Goal: Task Accomplishment & Management: Manage account settings

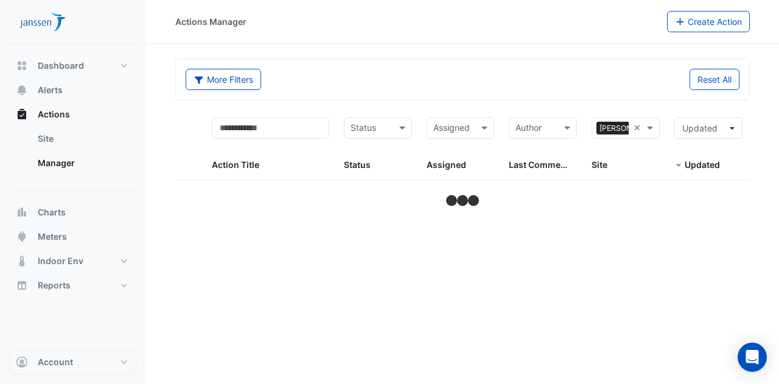
select select "***"
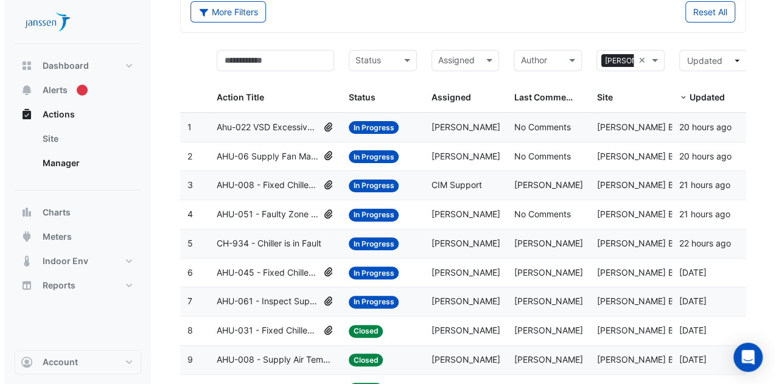
scroll to position [68, 0]
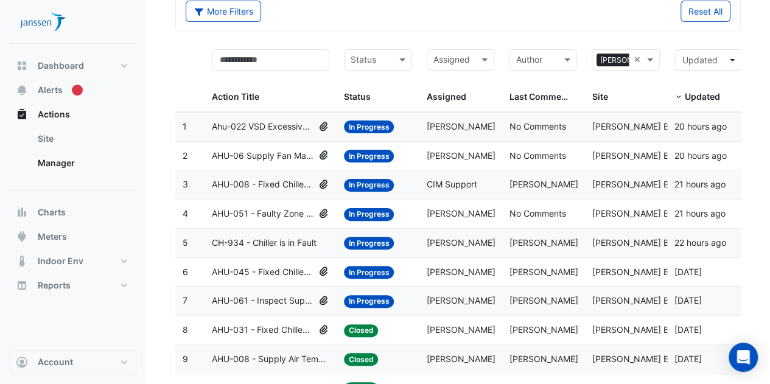
click at [264, 183] on span "AHU-008 - Fixed Chilled Water Valve Position" at bounding box center [263, 185] width 102 height 14
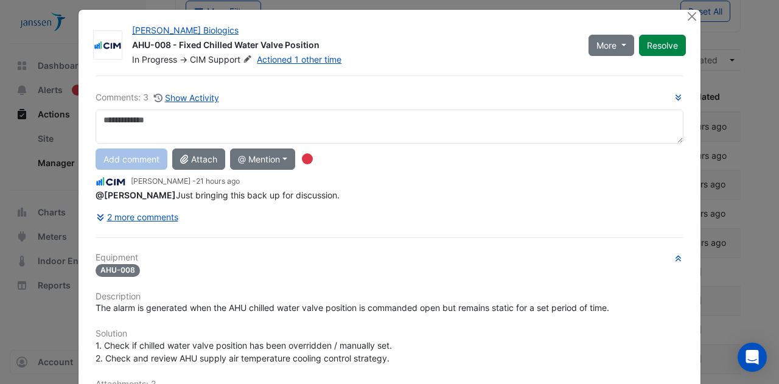
scroll to position [12, 0]
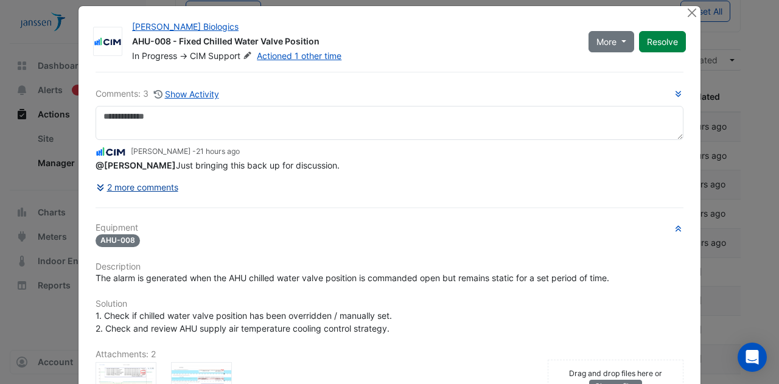
click at [149, 209] on div "Comments: 3 Show Activity Mark Ryan - 21 hours ago @Simon Jeffers Just bringing…" at bounding box center [389, 316] width 603 height 488
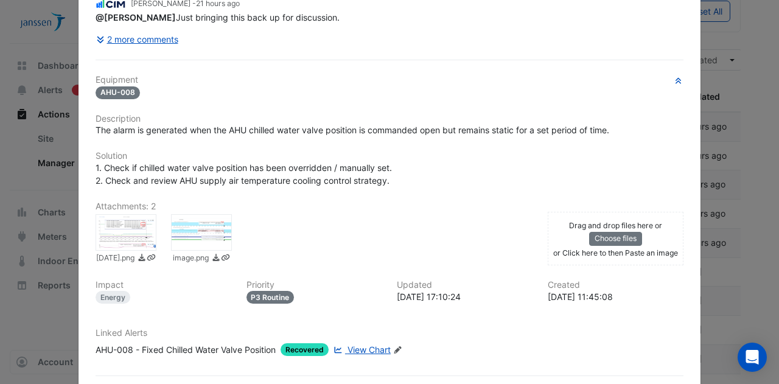
scroll to position [181, 0]
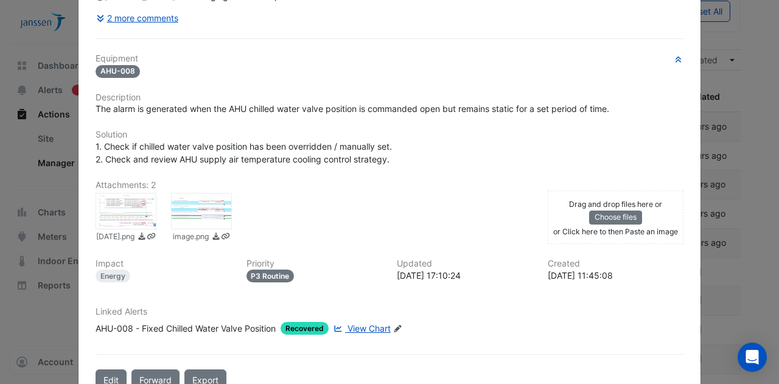
click at [129, 207] on div at bounding box center [126, 211] width 61 height 37
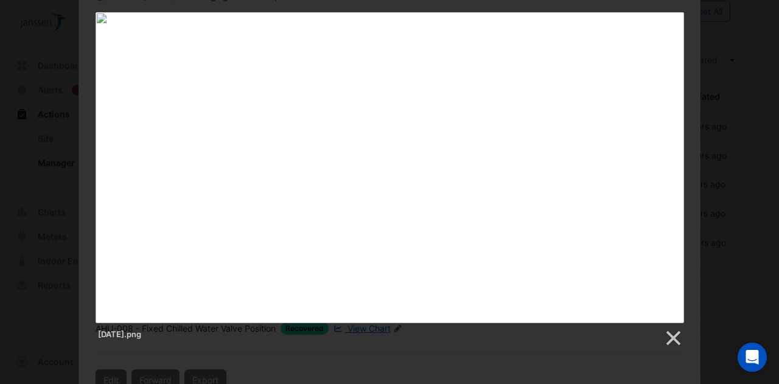
click at [56, 200] on div "23/09/2025.png" at bounding box center [389, 180] width 779 height 336
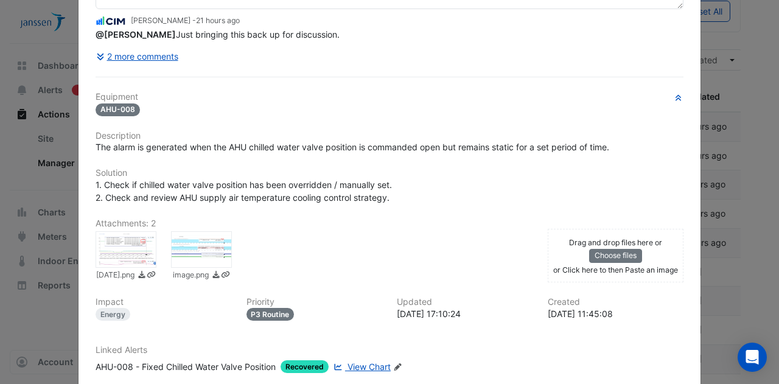
scroll to position [119, 0]
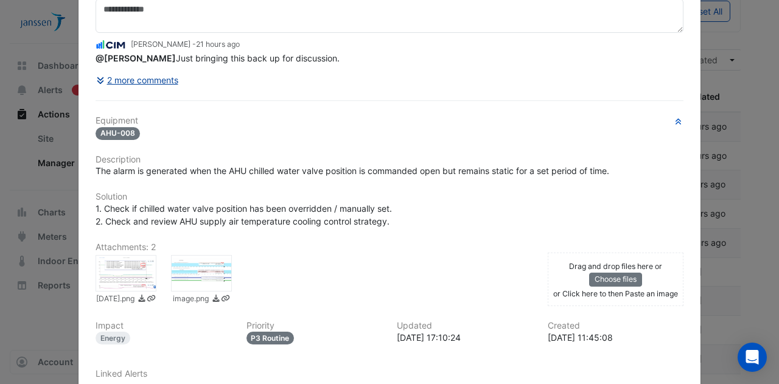
click at [129, 77] on button "2 more comments" at bounding box center [137, 79] width 83 height 21
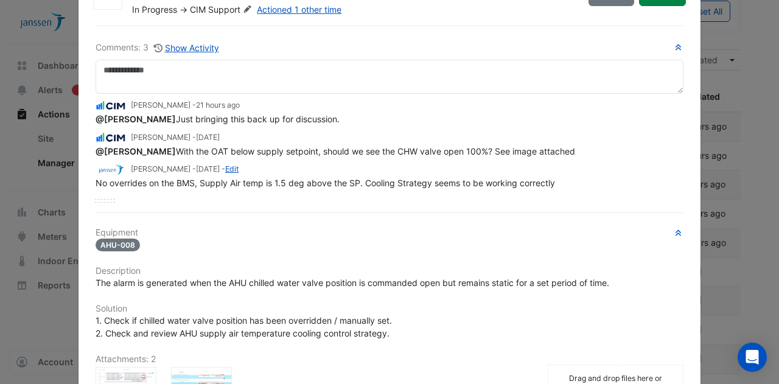
scroll to position [0, 0]
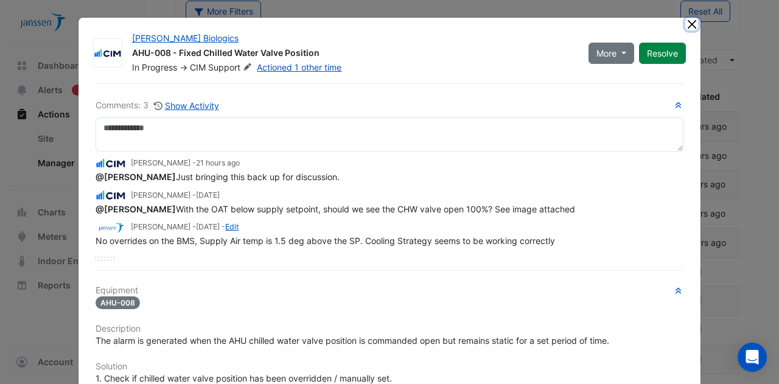
click at [692, 24] on button "Close" at bounding box center [692, 24] width 13 height 13
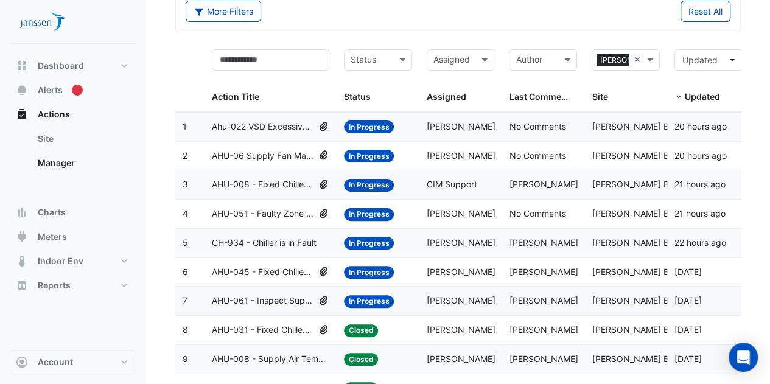
click at [263, 131] on span "Ahu-022 VSD Excessive Supply Fan Speed" at bounding box center [263, 127] width 102 height 14
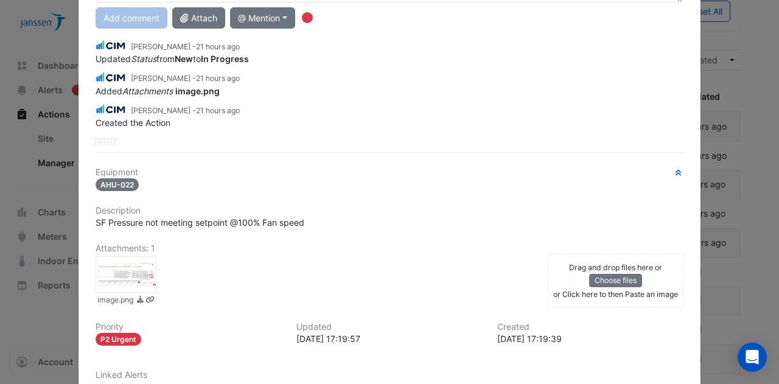
scroll to position [151, 0]
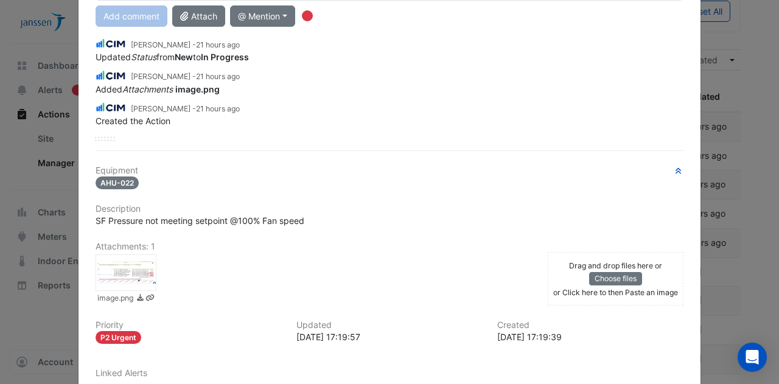
click at [117, 266] on div at bounding box center [126, 273] width 61 height 37
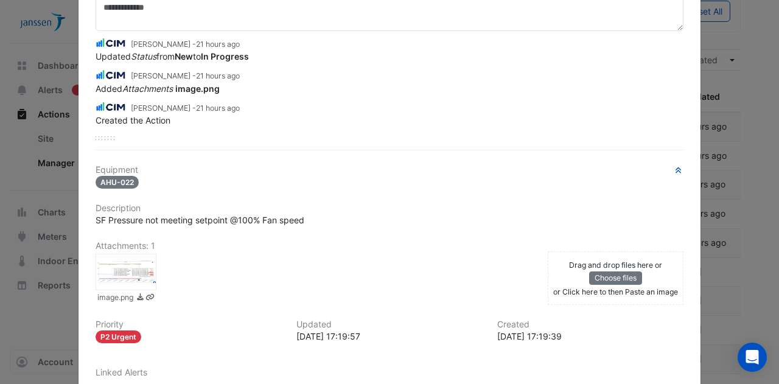
click at [740, 81] on ngb-modal-window "Janssen Biologics Ahu-022 VSD Excessive Supply Fan Speed In Progress -> Simon J…" at bounding box center [389, 192] width 779 height 384
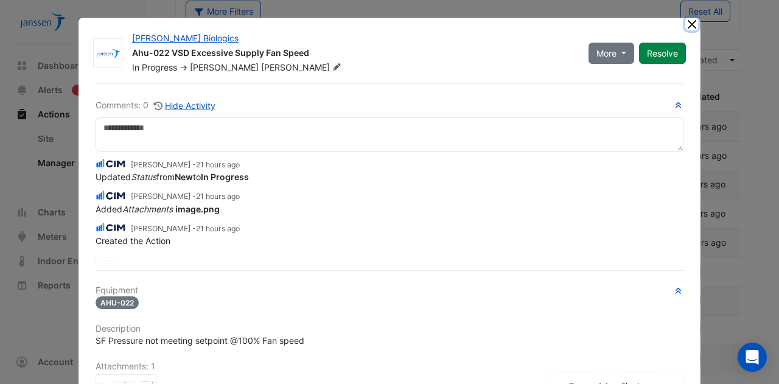
click at [686, 27] on button "Close" at bounding box center [692, 24] width 13 height 13
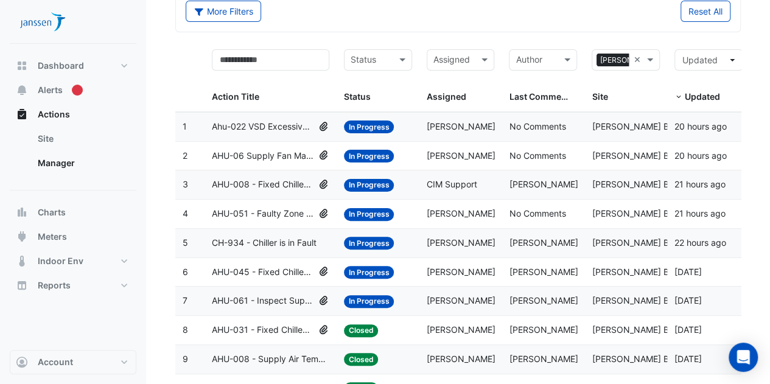
click at [282, 155] on span "AHU-06 Supply Fan Manual Override" at bounding box center [263, 156] width 102 height 14
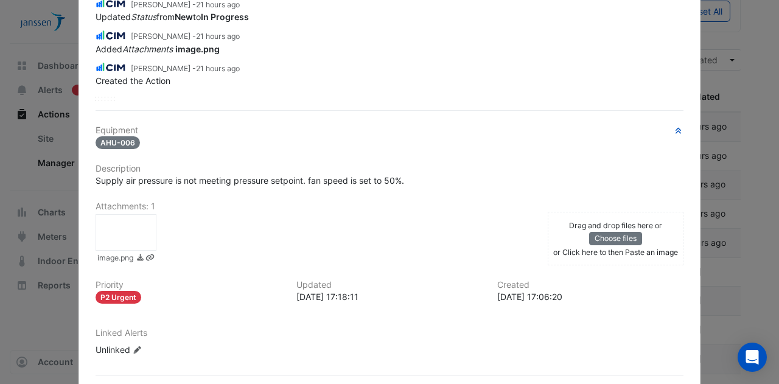
scroll to position [225, 0]
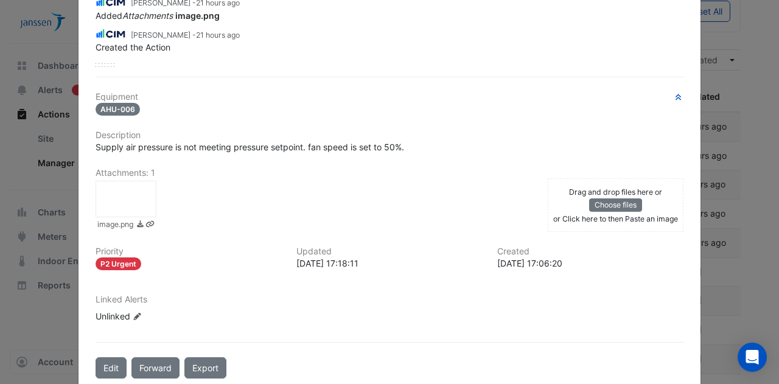
click at [121, 194] on div at bounding box center [126, 199] width 61 height 37
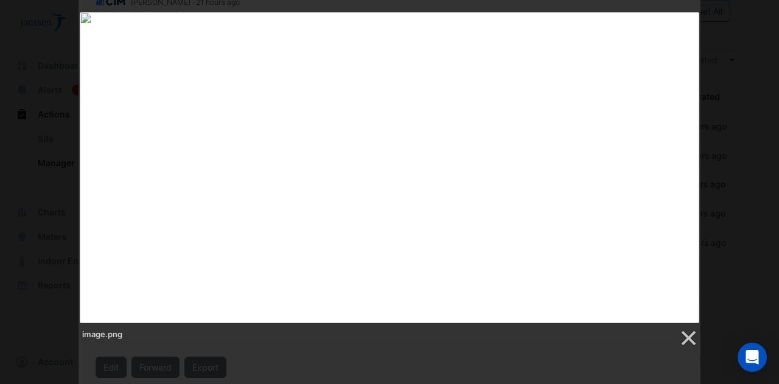
click at [723, 116] on div "image.png" at bounding box center [389, 180] width 779 height 336
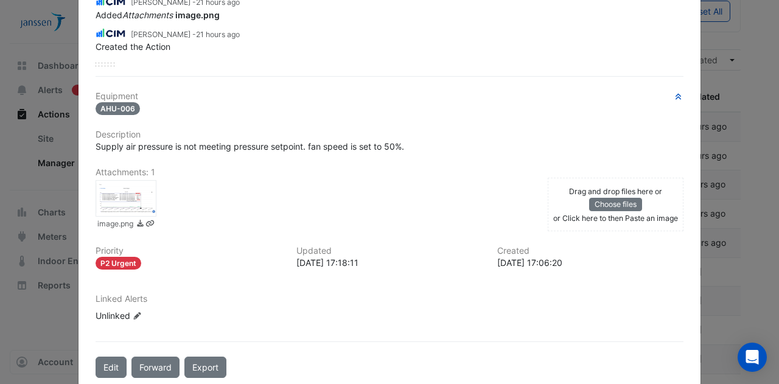
click at [716, 119] on ngb-modal-window "Janssen Biologics AHU-06 Supply Fan Manual Override In Progress -> Simon Jeffer…" at bounding box center [389, 192] width 779 height 384
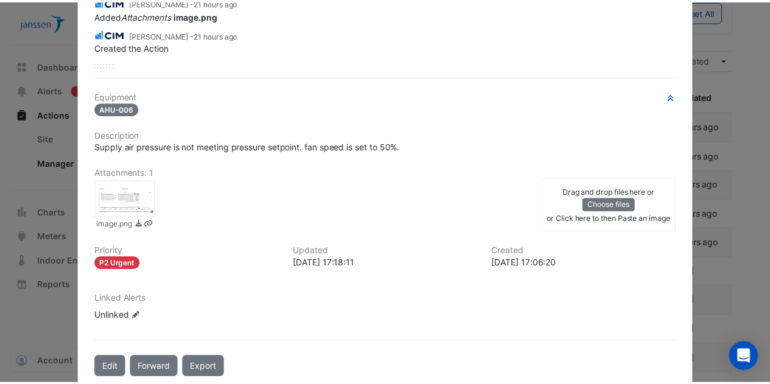
scroll to position [0, 0]
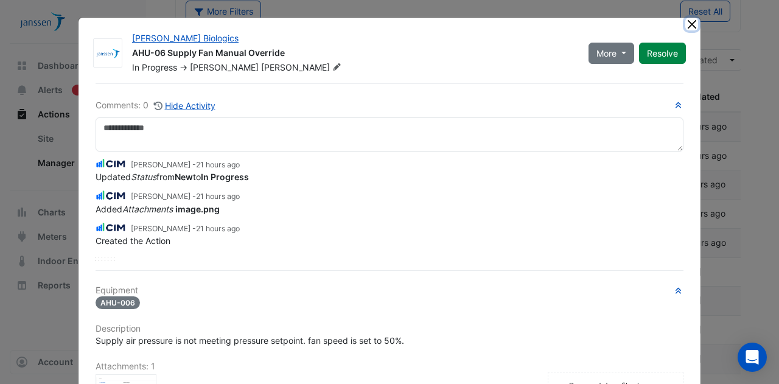
click at [694, 24] on button "Close" at bounding box center [692, 24] width 13 height 13
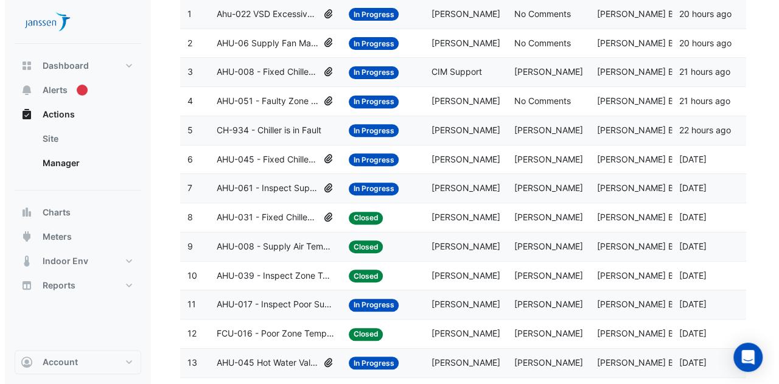
scroll to position [181, 0]
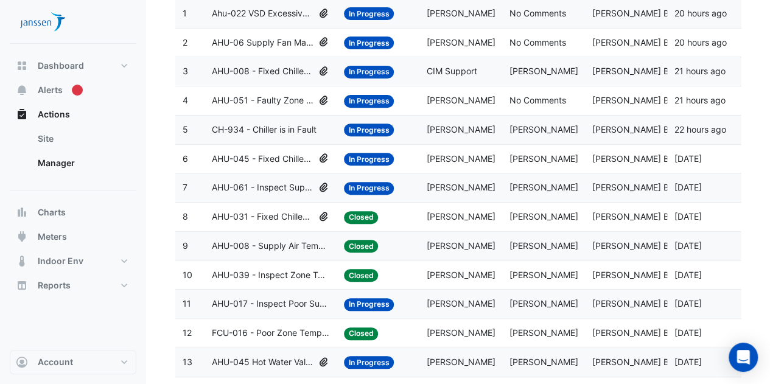
click at [278, 215] on span "AHU-031 - Fixed Chilled Water Valve Position" at bounding box center [263, 217] width 102 height 14
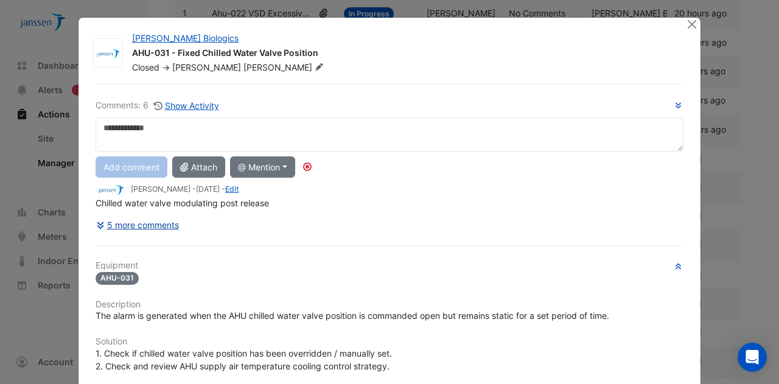
click at [160, 225] on div "Comments: 6 Show Activity Add comment Attach @ Mention CIM BACER Notifications …" at bounding box center [389, 340] width 603 height 515
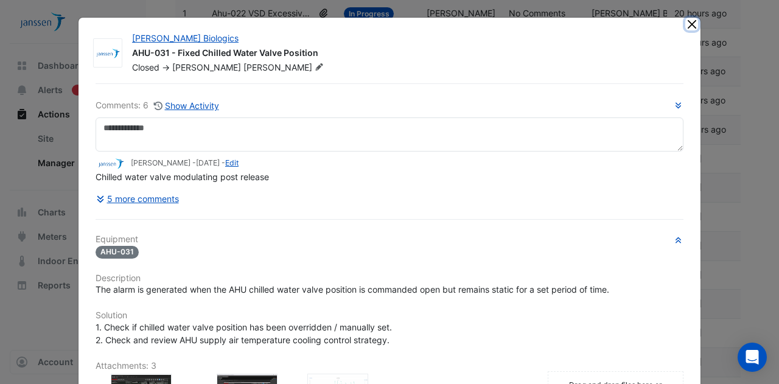
click at [687, 26] on button "Close" at bounding box center [692, 24] width 13 height 13
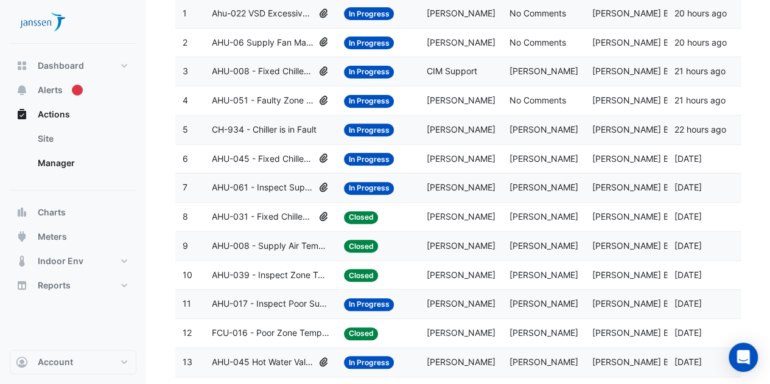
click at [293, 247] on span "AHU-008 - Supply Air Temperature Poor Control" at bounding box center [271, 246] width 118 height 14
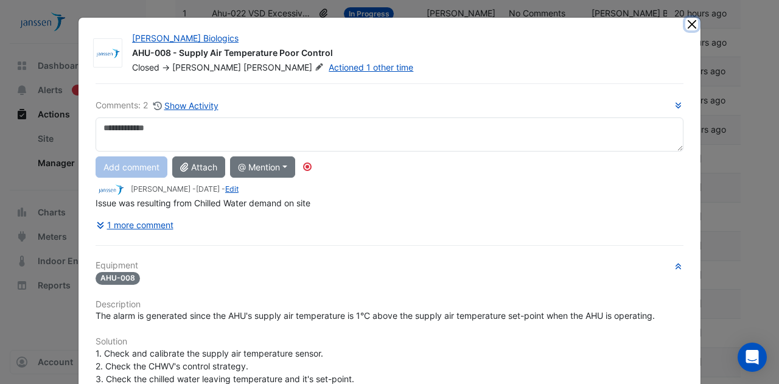
click at [686, 26] on button "Close" at bounding box center [692, 24] width 13 height 13
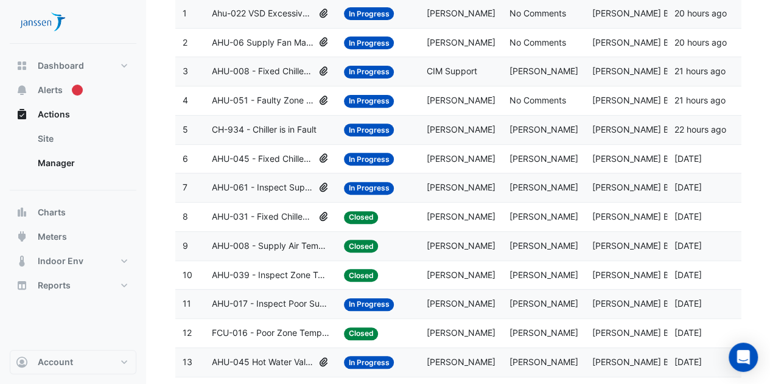
click at [275, 247] on span "AHU-008 - Supply Air Temperature Poor Control" at bounding box center [271, 246] width 118 height 14
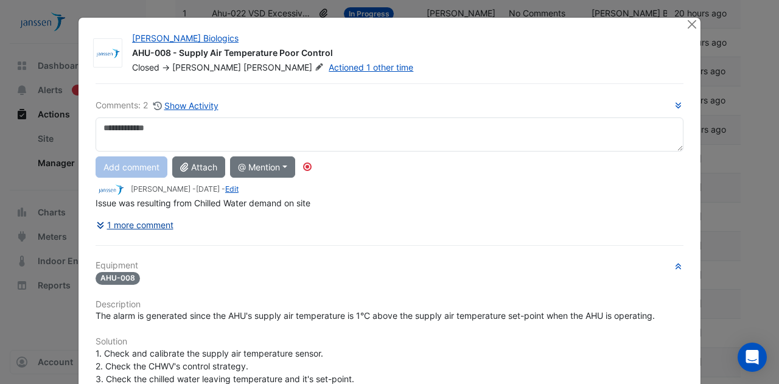
click at [150, 224] on div "Comments: 2 Show Activity Add comment Attach @ Mention CIM BACER Notifications …" at bounding box center [389, 343] width 603 height 521
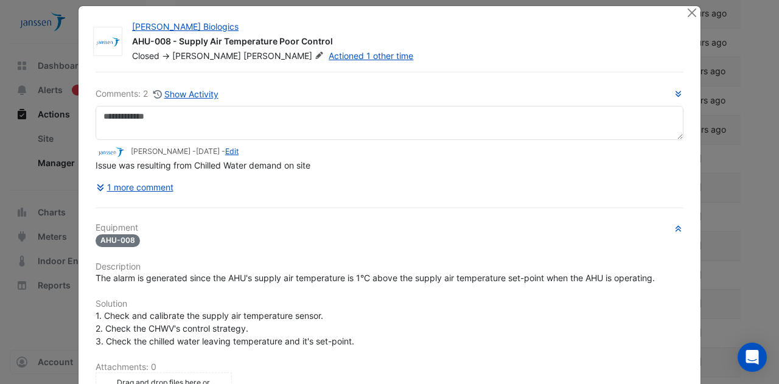
scroll to position [9, 0]
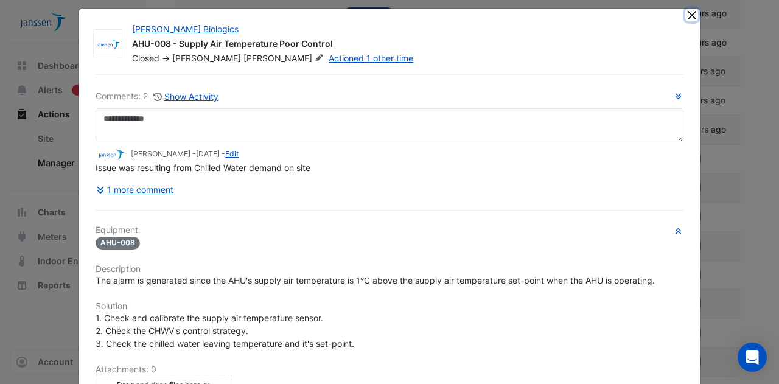
click at [686, 16] on button "Close" at bounding box center [692, 15] width 13 height 13
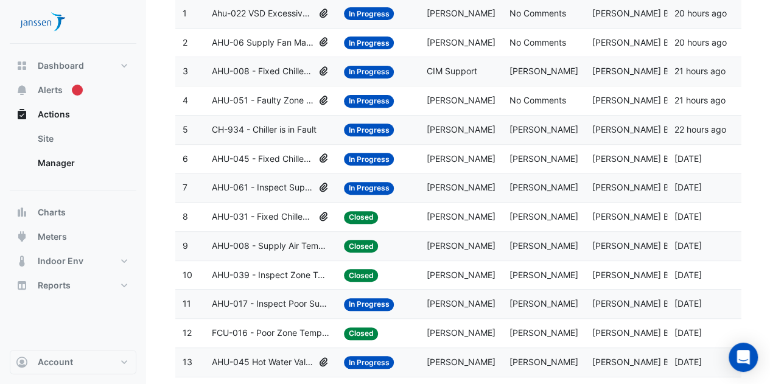
click at [290, 275] on span "AHU-039 - Inspect Zone Temp Out of Limits" at bounding box center [271, 276] width 118 height 14
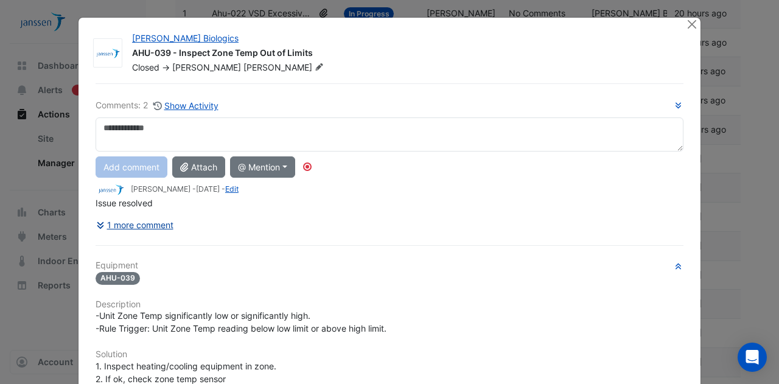
click at [149, 221] on div "Comments: 2 Show Activity Add comment Attach @ Mention CIM BACER Notifications …" at bounding box center [389, 343] width 603 height 521
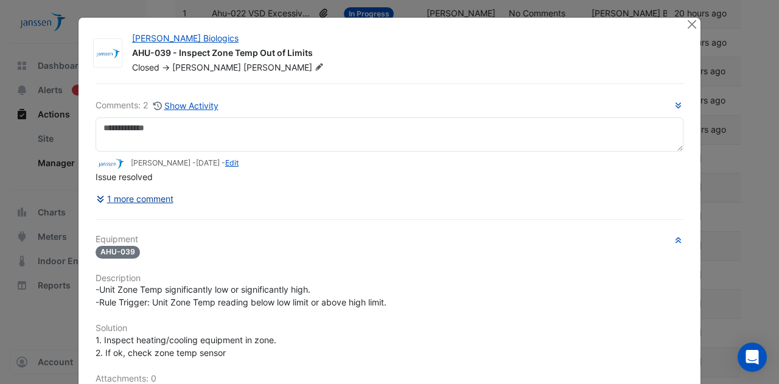
click at [148, 198] on button "1 more comment" at bounding box center [135, 198] width 79 height 21
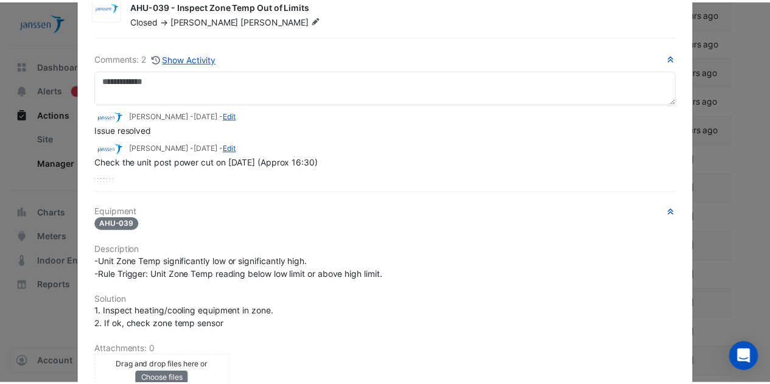
scroll to position [0, 0]
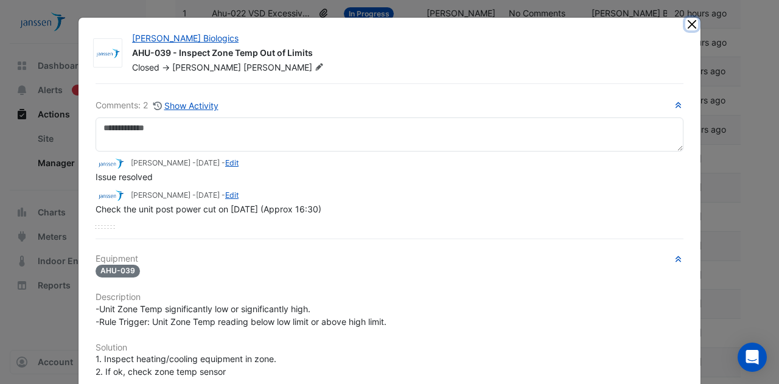
click at [687, 25] on button "Close" at bounding box center [692, 24] width 13 height 13
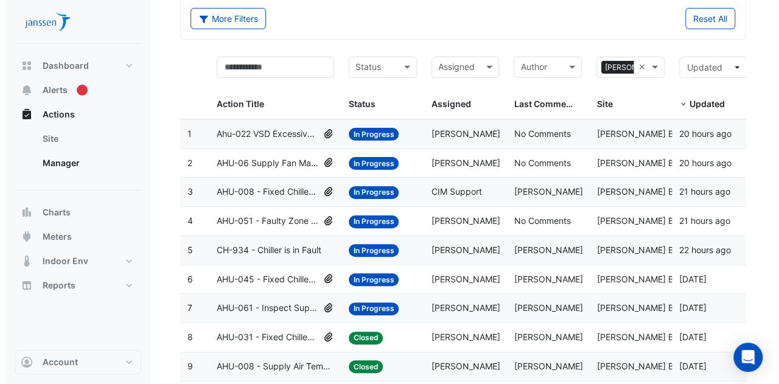
scroll to position [60, 0]
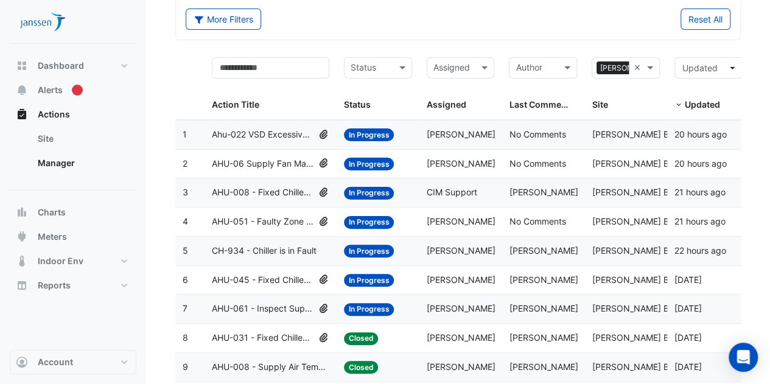
click at [269, 164] on span "AHU-06 Supply Fan Manual Override" at bounding box center [263, 164] width 102 height 14
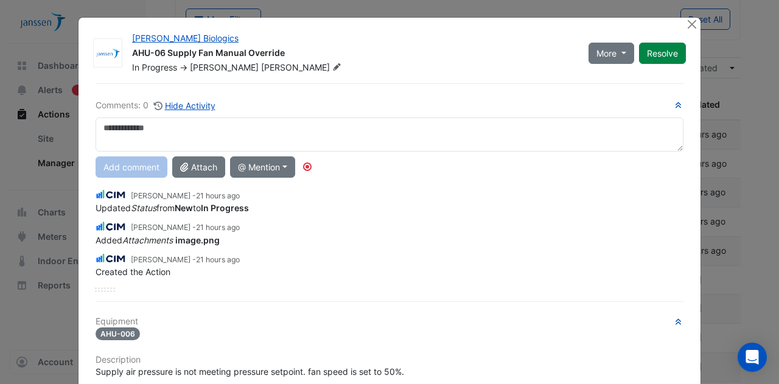
click at [714, 142] on ngb-modal-window "Janssen Biologics AHU-06 Supply Fan Manual Override In Progress -> Simon Jeffer…" at bounding box center [389, 192] width 779 height 384
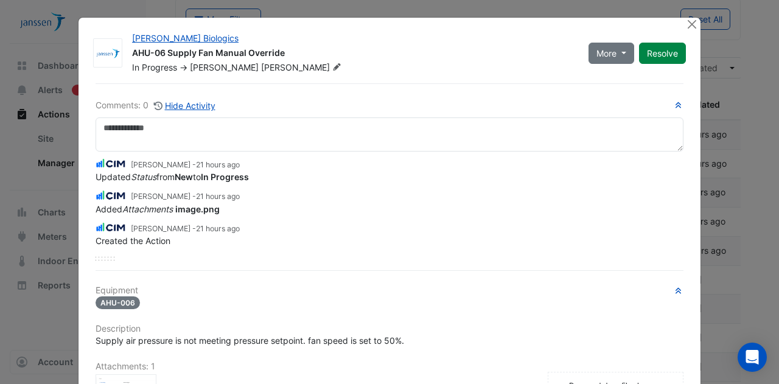
click at [714, 142] on ngb-modal-window "Janssen Biologics AHU-06 Supply Fan Manual Override In Progress -> Simon Jeffer…" at bounding box center [389, 192] width 779 height 384
click at [687, 24] on button "Close" at bounding box center [692, 24] width 13 height 13
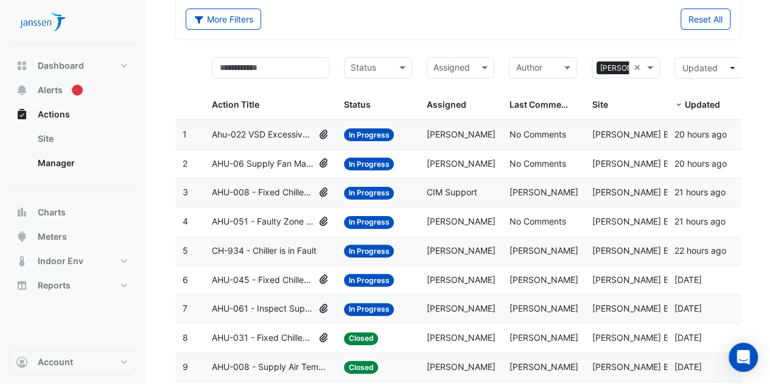
click at [252, 223] on span "AHU-051 - Faulty Zone Temperature Sensor" at bounding box center [263, 222] width 102 height 14
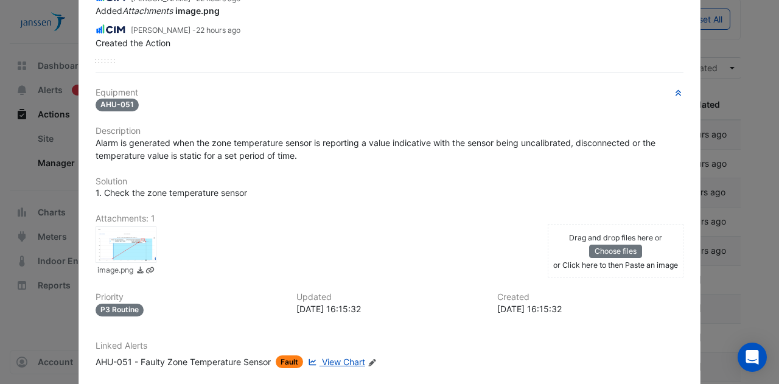
scroll to position [198, 0]
click at [119, 236] on div at bounding box center [126, 243] width 61 height 37
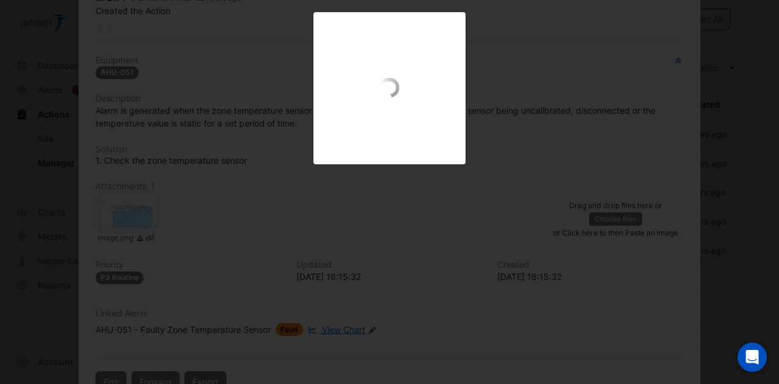
scroll to position [167, 0]
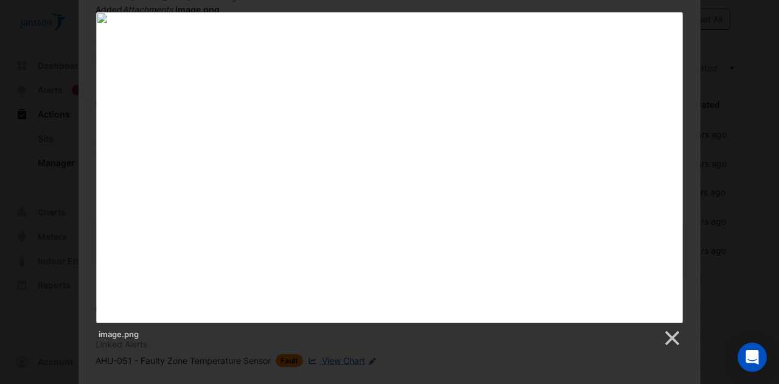
click at [57, 259] on div "image.png" at bounding box center [389, 180] width 779 height 336
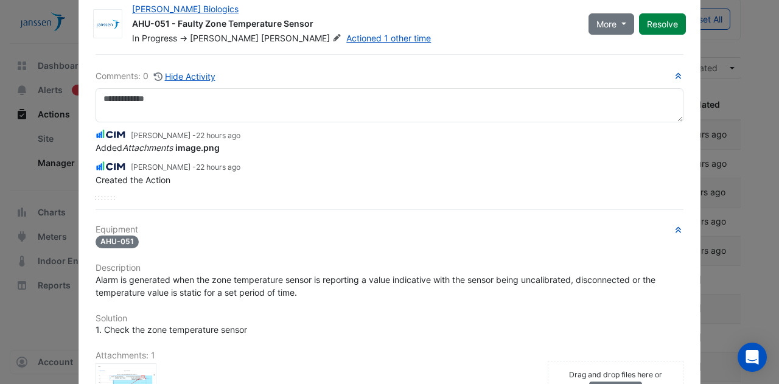
scroll to position [29, 0]
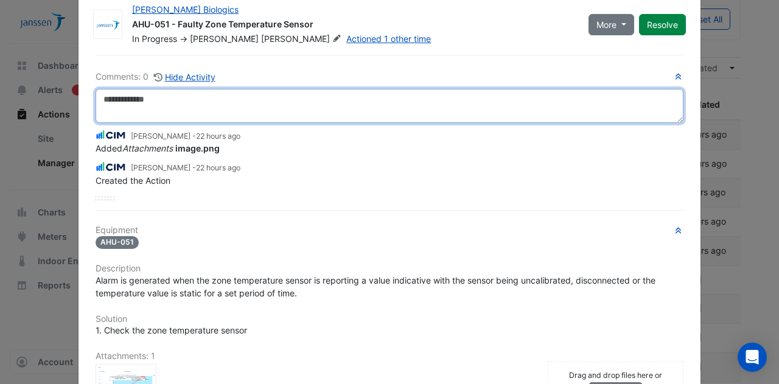
click at [269, 111] on textarea at bounding box center [390, 106] width 588 height 34
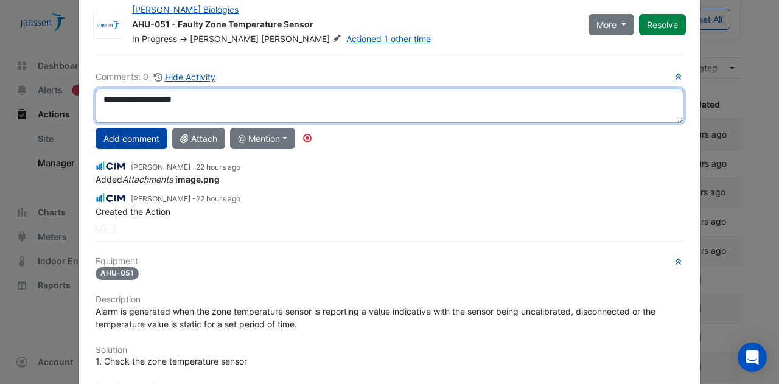
type textarea "**********"
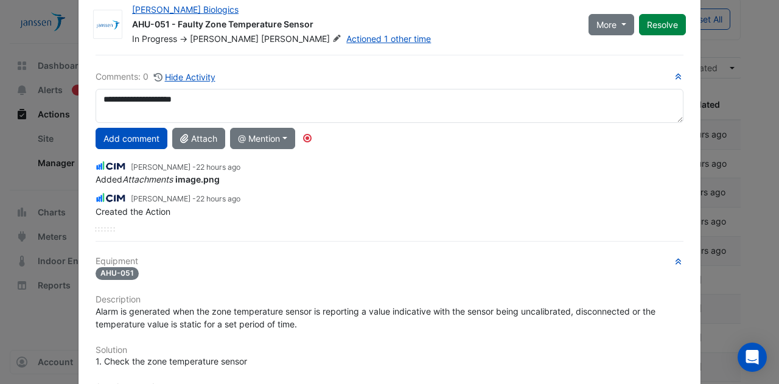
click at [135, 133] on button "Add comment" at bounding box center [132, 138] width 72 height 21
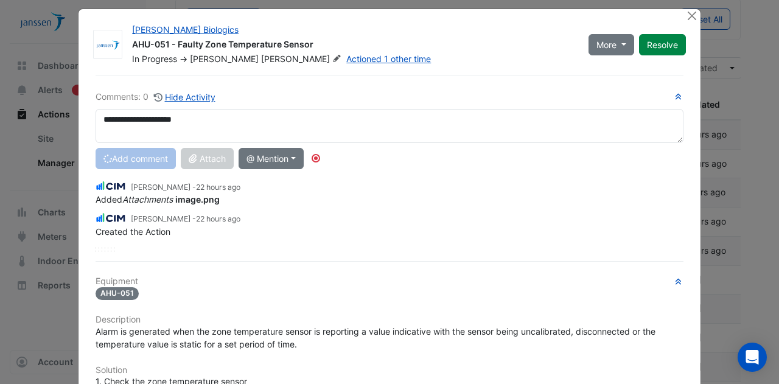
scroll to position [8, 0]
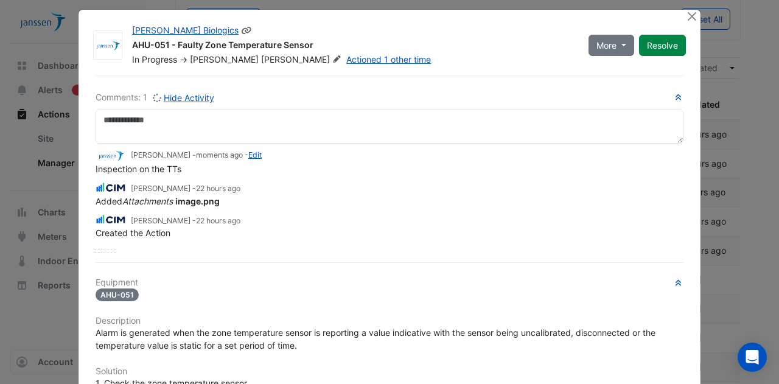
click at [261, 59] on span "Curtin" at bounding box center [302, 60] width 83 height 12
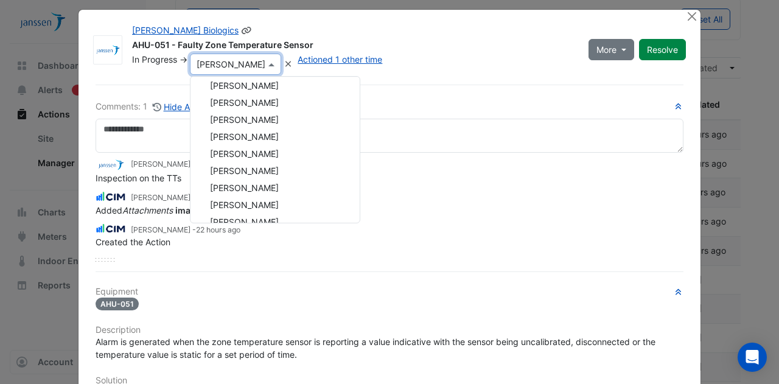
scroll to position [227, 0]
click at [265, 182] on span "Eamon O Donohoe" at bounding box center [244, 187] width 69 height 10
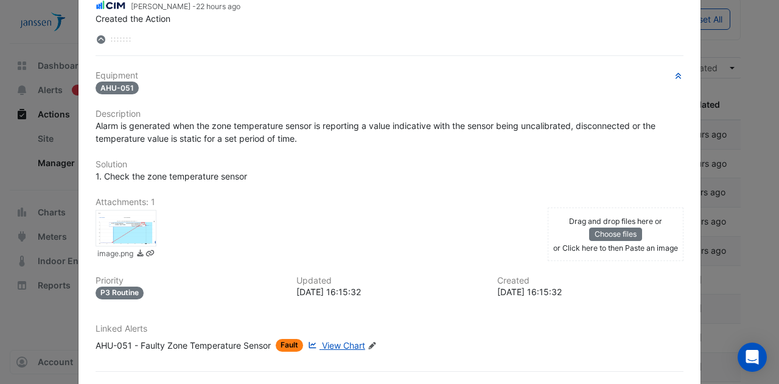
scroll to position [262, 0]
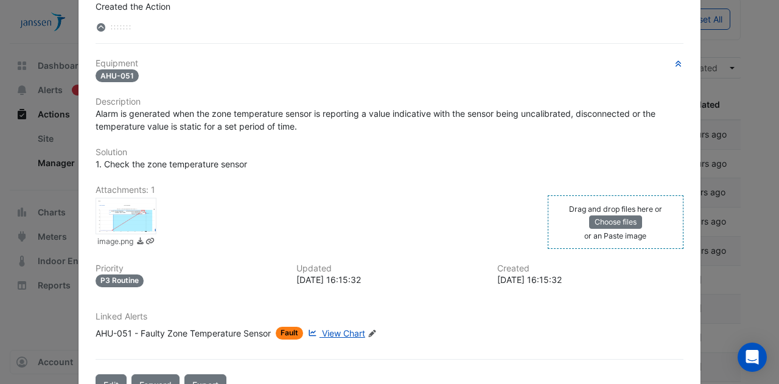
click at [569, 209] on small "Drag and drop files here or" at bounding box center [615, 209] width 93 height 9
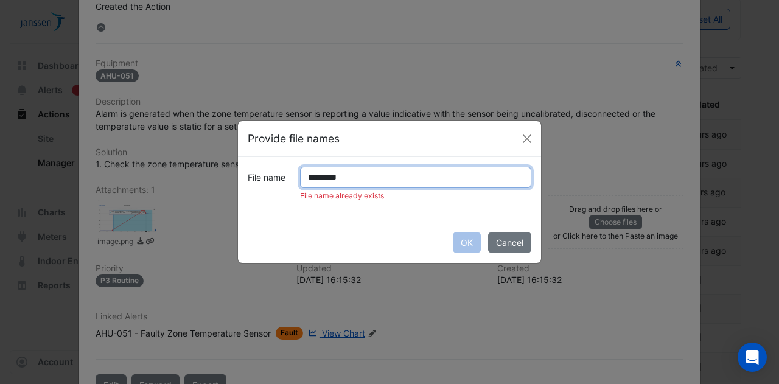
click at [315, 183] on input "*********" at bounding box center [415, 177] width 231 height 21
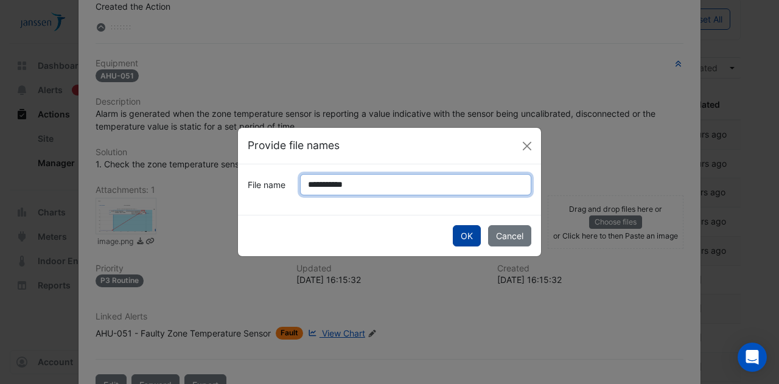
type input "**********"
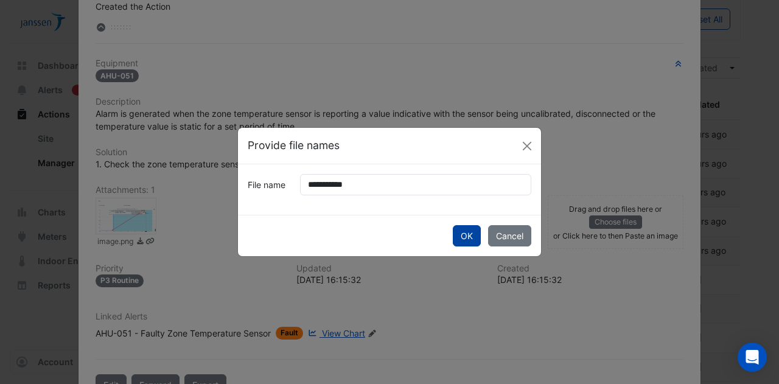
click at [481, 233] on div "OK Cancel" at bounding box center [389, 235] width 303 height 41
click at [473, 235] on button "OK" at bounding box center [467, 235] width 28 height 21
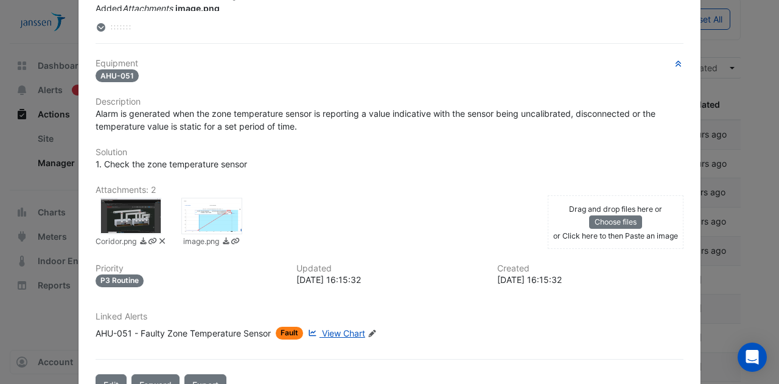
scroll to position [0, 0]
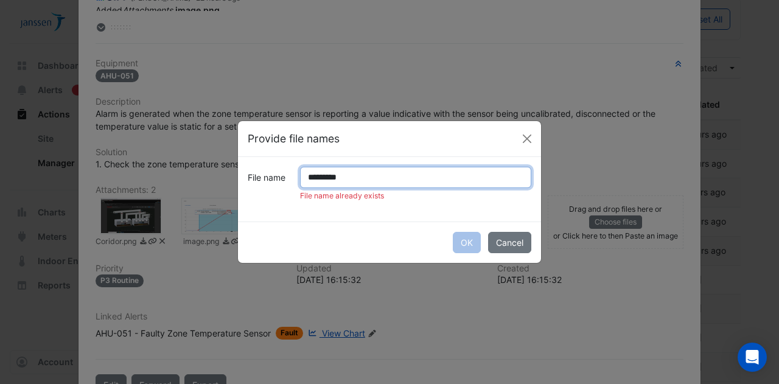
click at [309, 175] on input "*********" at bounding box center [415, 177] width 231 height 21
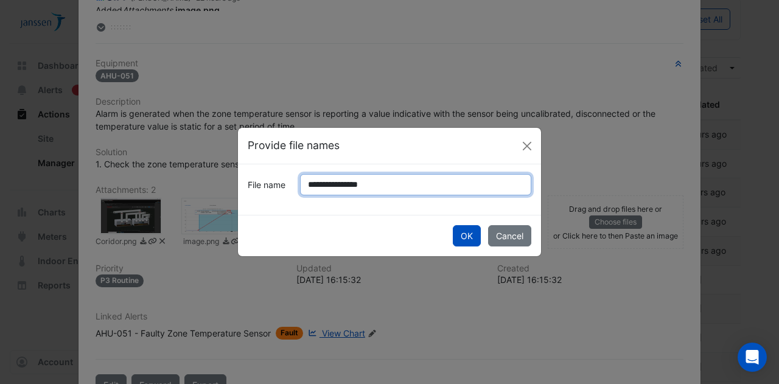
type input "**********"
click at [453, 225] on button "OK" at bounding box center [467, 235] width 28 height 21
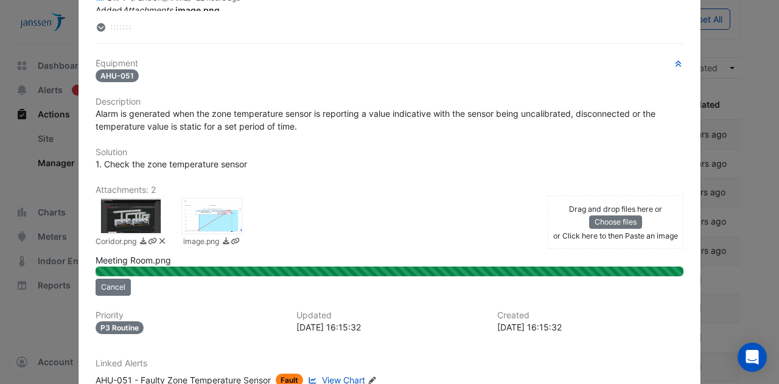
click at [729, 158] on ngb-modal-window "Janssen Biologics AHU-051 - Faulty Zone Temperature Sensor In Progress -> Eamon…" at bounding box center [389, 192] width 779 height 384
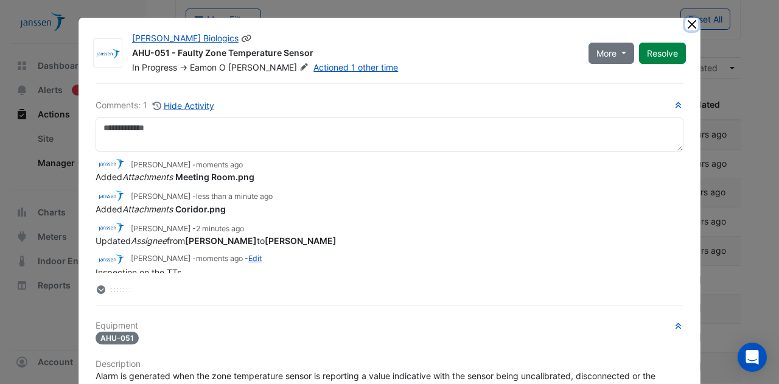
click at [686, 23] on button "Close" at bounding box center [692, 24] width 13 height 13
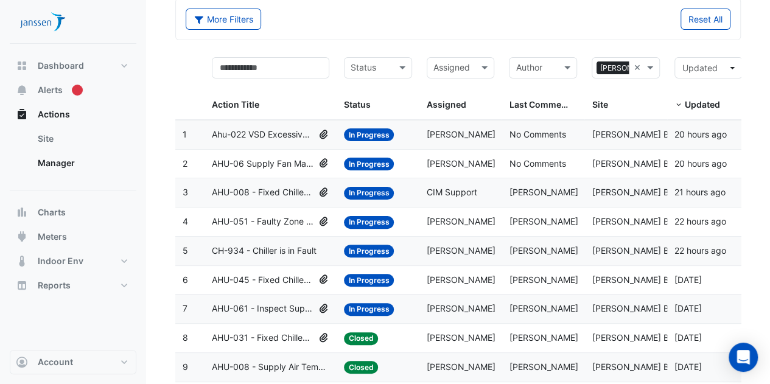
click at [250, 244] on span "CH-934 - Chiller is in Fault" at bounding box center [264, 251] width 105 height 14
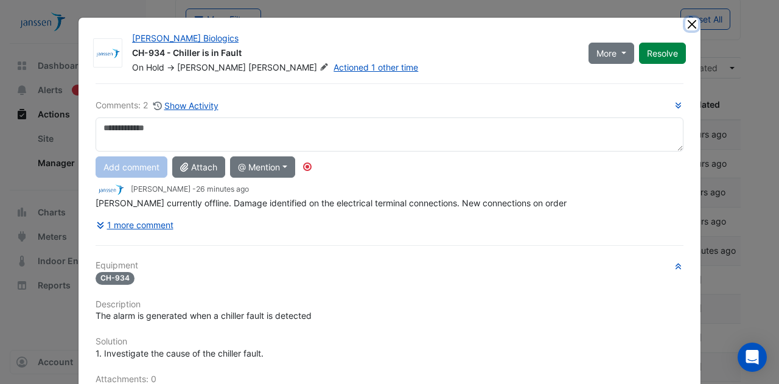
click at [688, 23] on button "Close" at bounding box center [692, 24] width 13 height 13
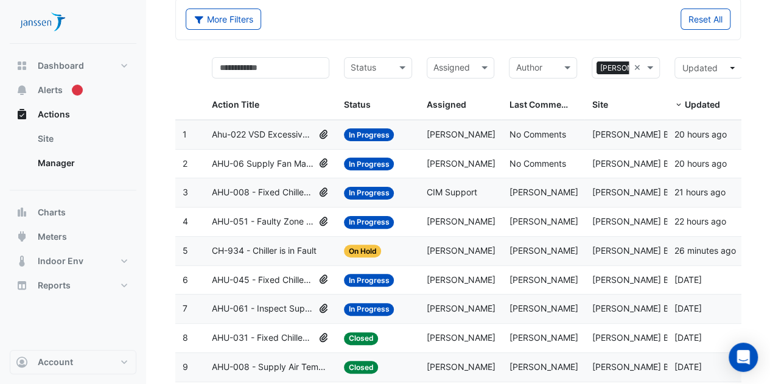
click at [274, 281] on span "AHU-045 - Fixed Chilled Water Valve Position" at bounding box center [263, 280] width 102 height 14
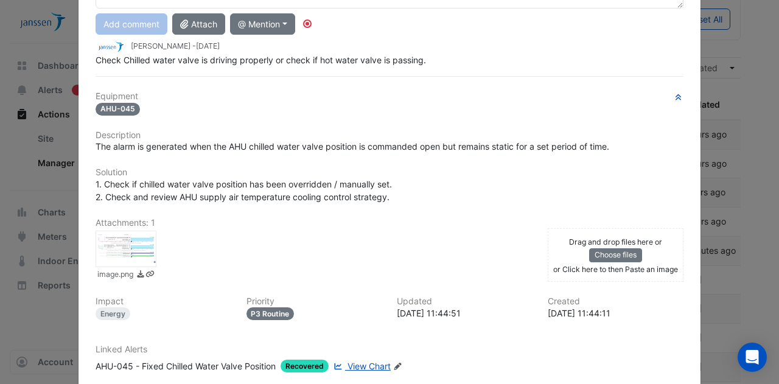
scroll to position [149, 0]
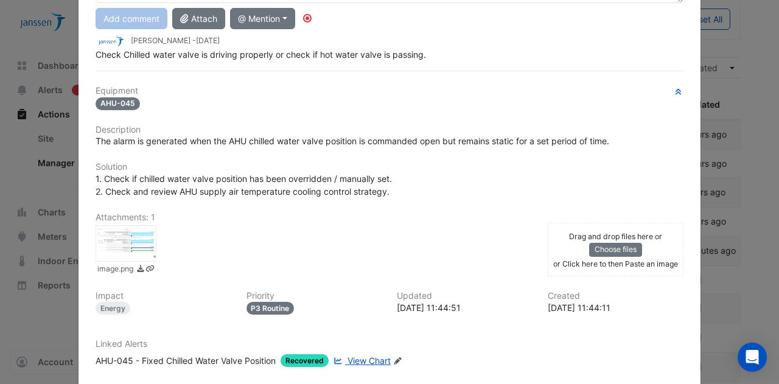
click at [119, 233] on div at bounding box center [126, 243] width 61 height 37
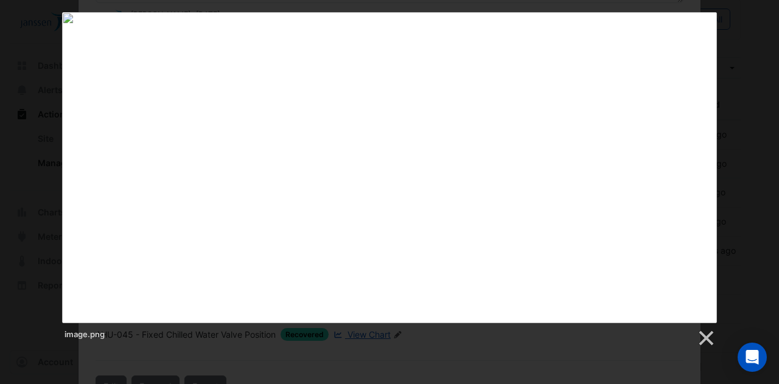
click at [44, 190] on div "image.png" at bounding box center [389, 180] width 779 height 336
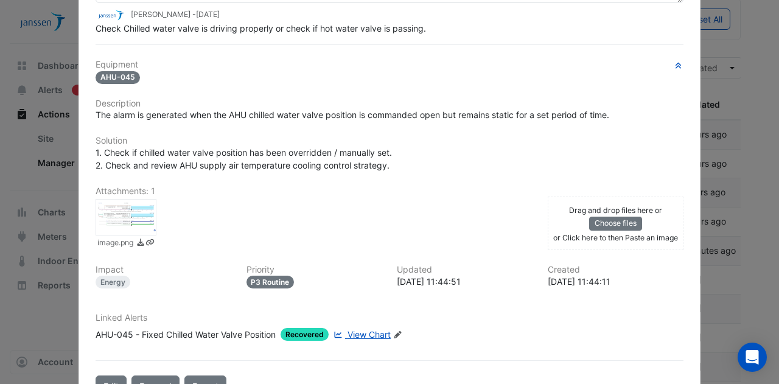
click at [356, 331] on span "View Chart" at bounding box center [369, 334] width 43 height 10
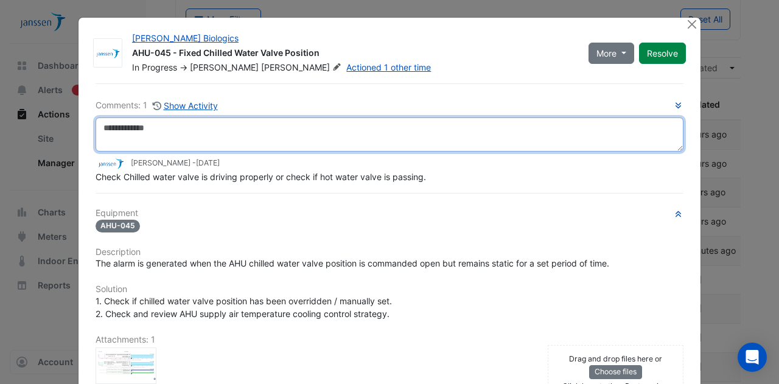
click at [209, 138] on textarea at bounding box center [390, 135] width 588 height 34
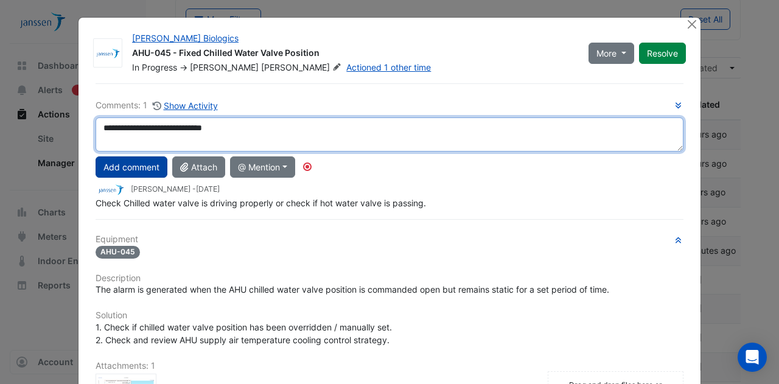
type textarea "**********"
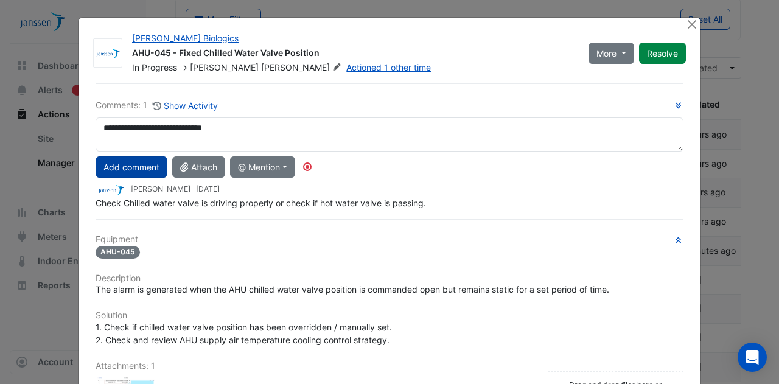
click at [130, 169] on button "Add comment" at bounding box center [132, 166] width 72 height 21
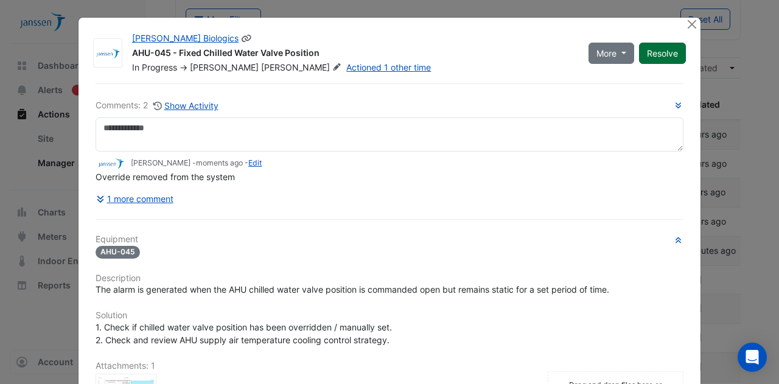
click at [672, 58] on button "Resolve" at bounding box center [662, 53] width 47 height 21
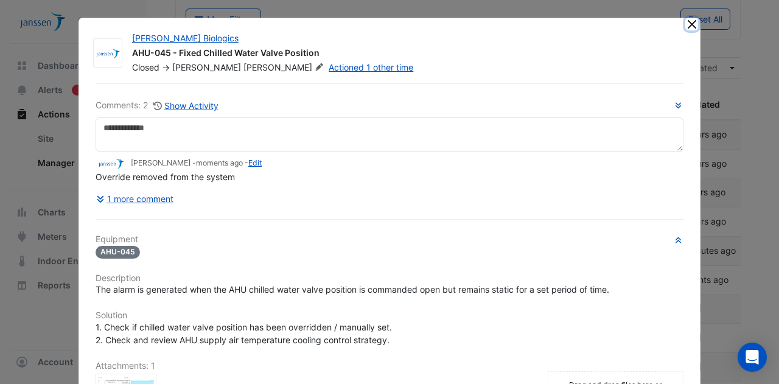
click at [689, 20] on button "Close" at bounding box center [692, 24] width 13 height 13
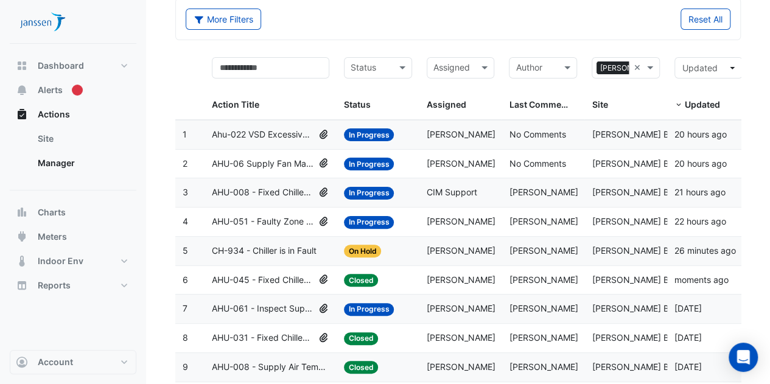
click at [269, 309] on span "AHU-061 - Inspect Supply Air Fan Fault" at bounding box center [263, 309] width 102 height 14
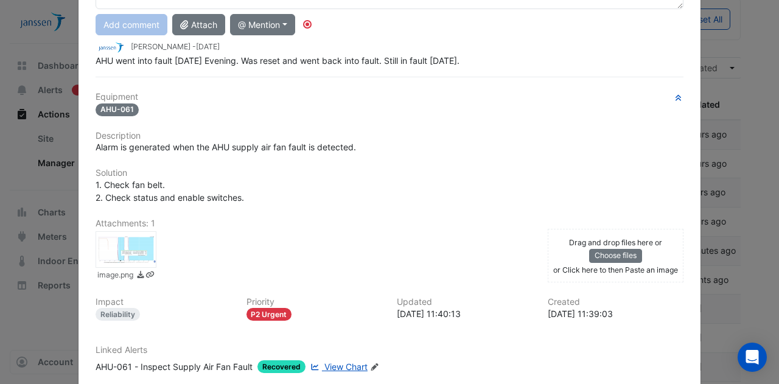
scroll to position [144, 0]
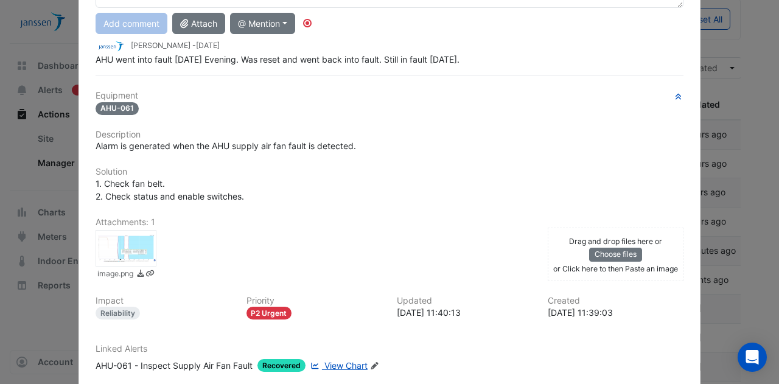
click at [134, 244] on div "image.png" at bounding box center [126, 255] width 76 height 51
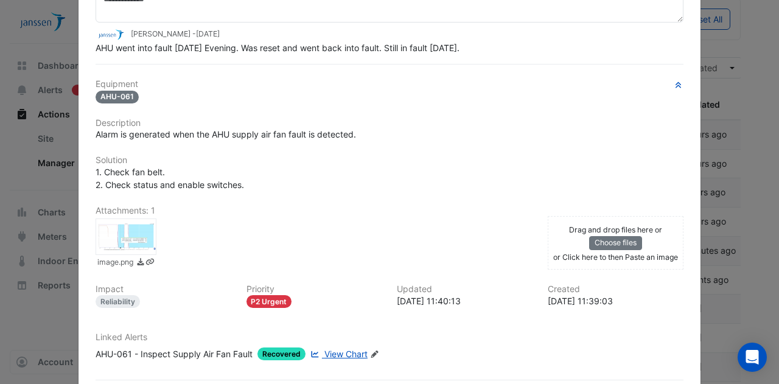
scroll to position [130, 0]
click at [335, 348] on span "View Chart" at bounding box center [346, 353] width 43 height 10
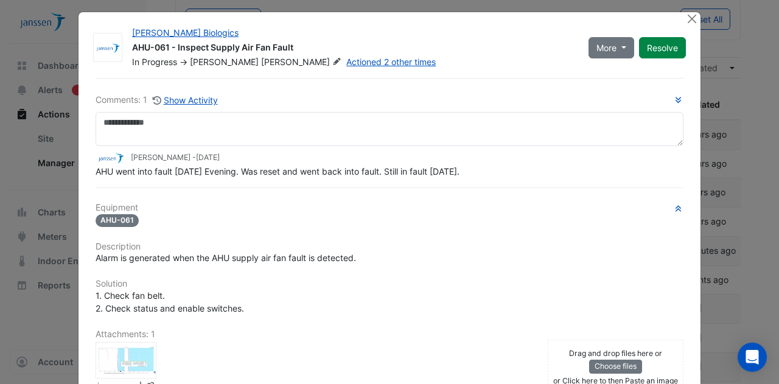
scroll to position [0, 0]
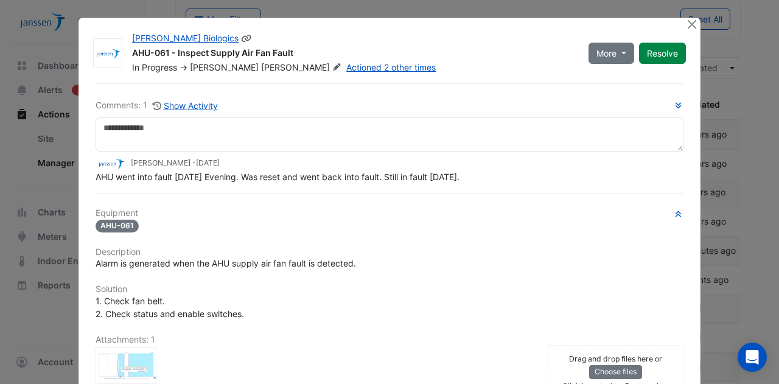
click at [261, 70] on span "Curtin" at bounding box center [302, 67] width 83 height 12
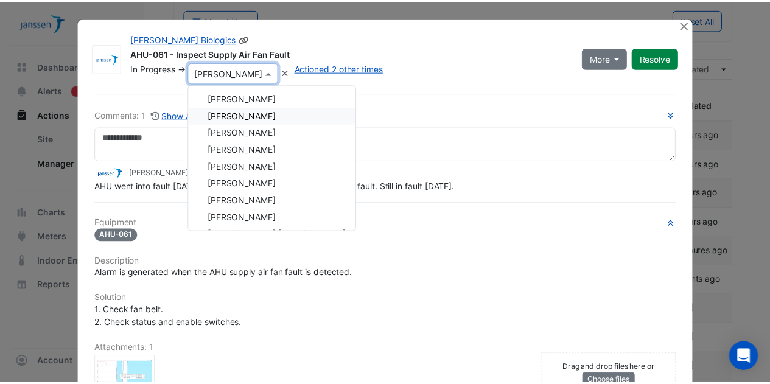
scroll to position [311, 0]
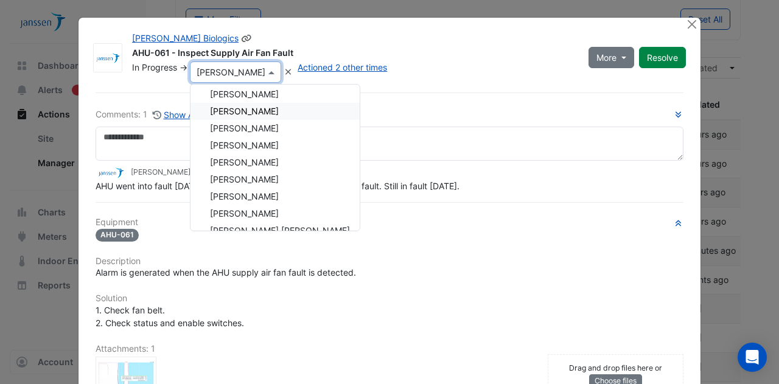
click at [264, 110] on span "Eamon O Donohoe" at bounding box center [244, 111] width 69 height 10
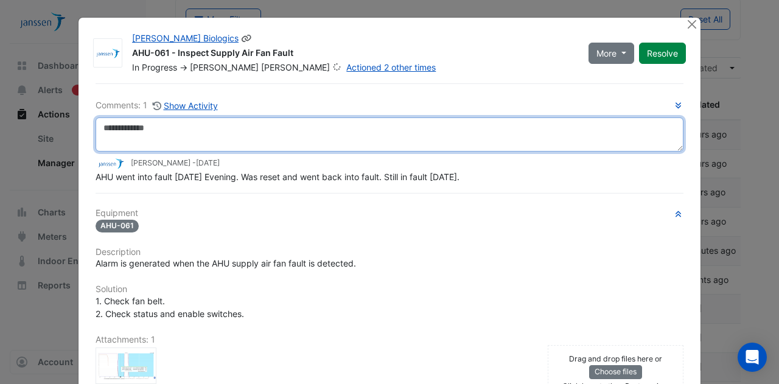
click at [227, 137] on textarea at bounding box center [390, 135] width 588 height 34
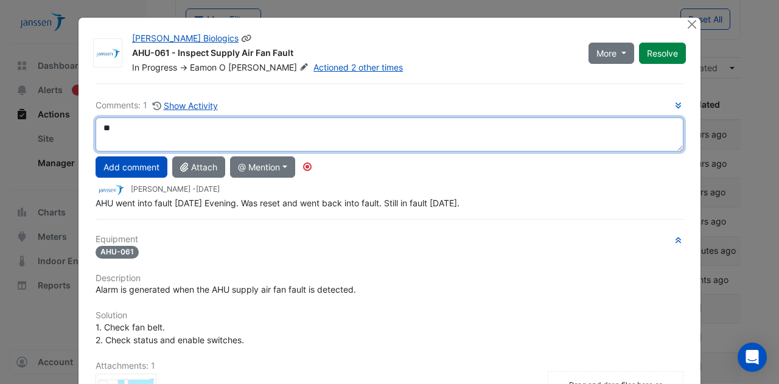
type textarea "*"
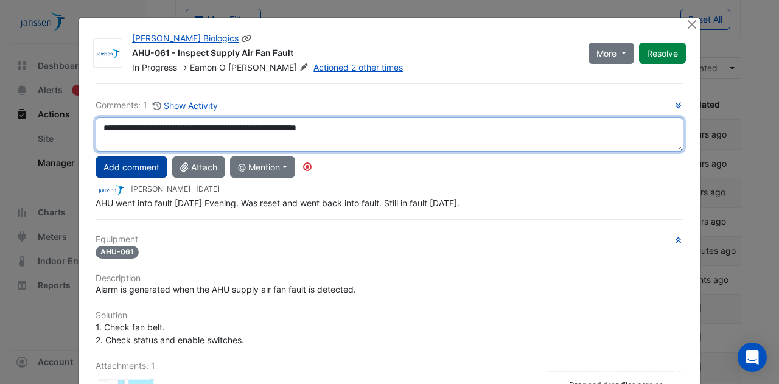
type textarea "**********"
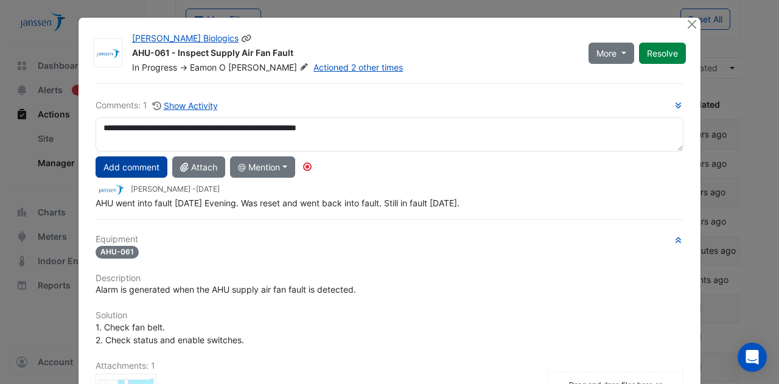
click at [135, 171] on button "Add comment" at bounding box center [132, 166] width 72 height 21
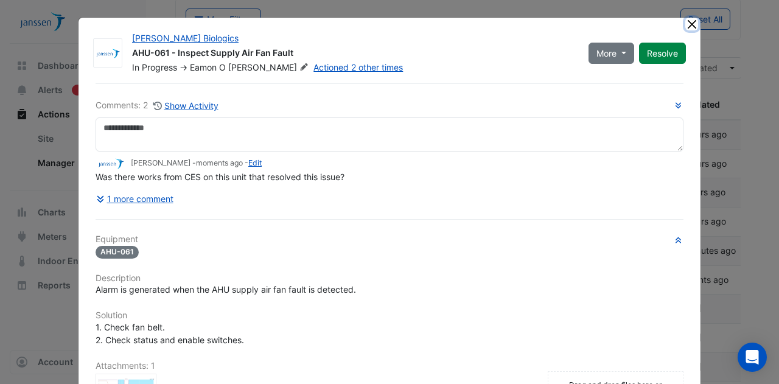
click at [687, 21] on button "Close" at bounding box center [692, 24] width 13 height 13
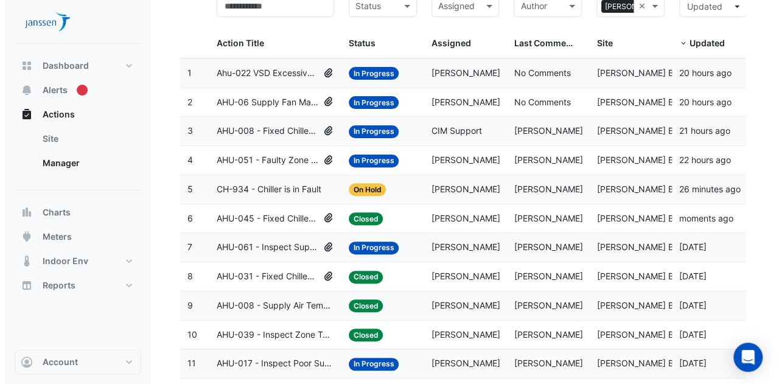
scroll to position [86, 0]
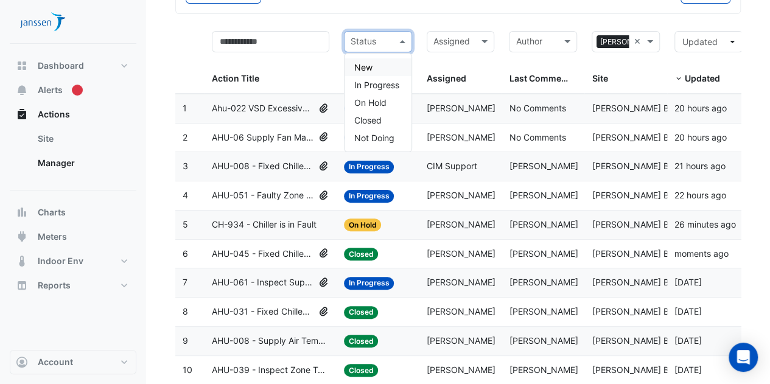
click at [387, 41] on input "text" at bounding box center [371, 43] width 41 height 14
click at [379, 80] on span "In Progress" at bounding box center [376, 85] width 45 height 10
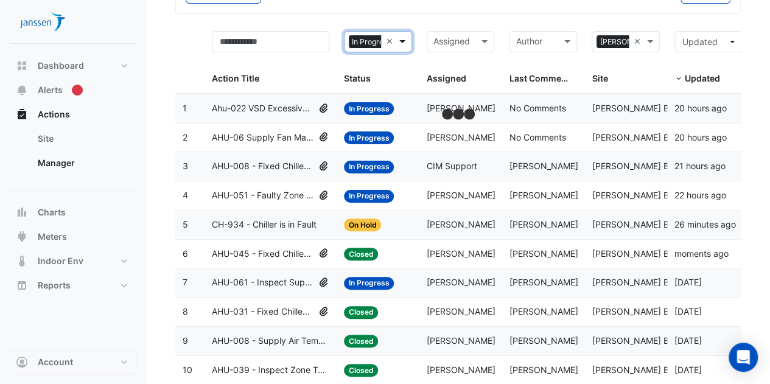
click at [408, 40] on span at bounding box center [403, 42] width 15 height 14
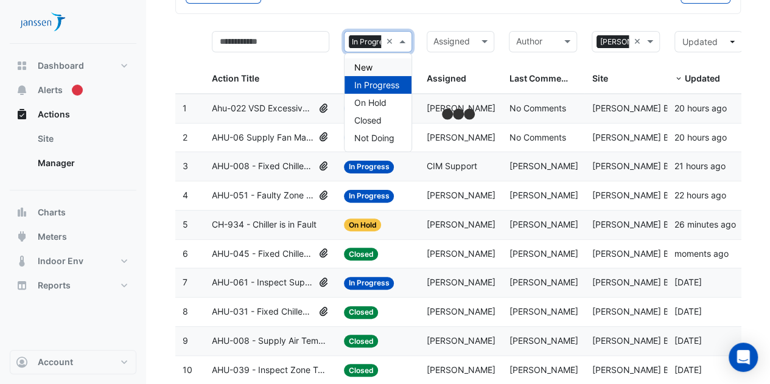
click at [374, 65] on div "New" at bounding box center [378, 67] width 67 height 18
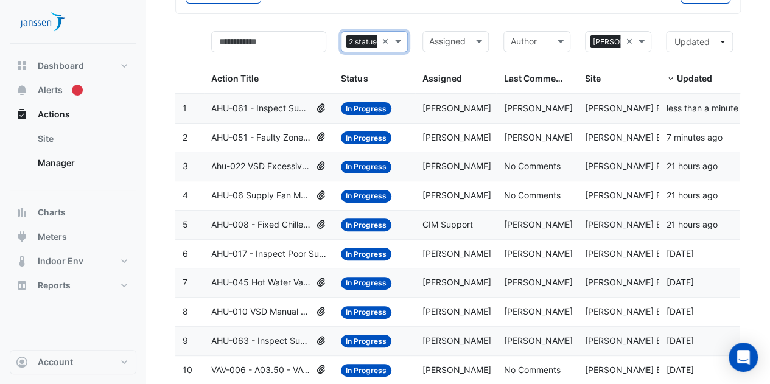
click at [263, 102] on span "AHU-061 - Inspect Supply Air Fan Fault" at bounding box center [261, 109] width 100 height 14
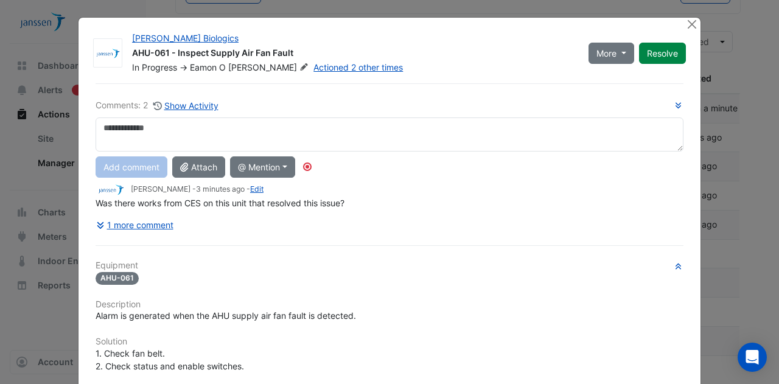
click at [332, 142] on textarea at bounding box center [390, 135] width 588 height 34
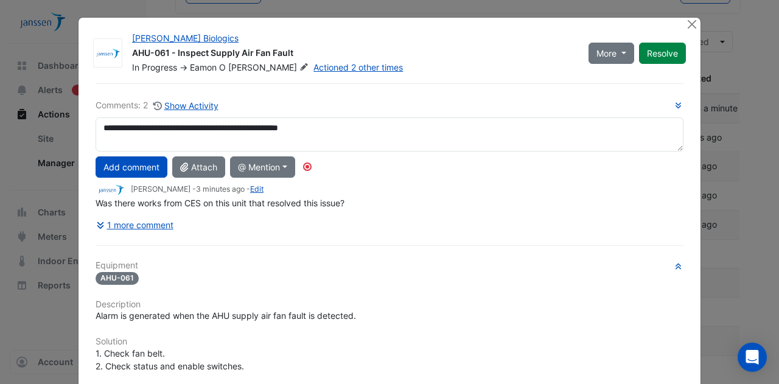
type textarea "**********"
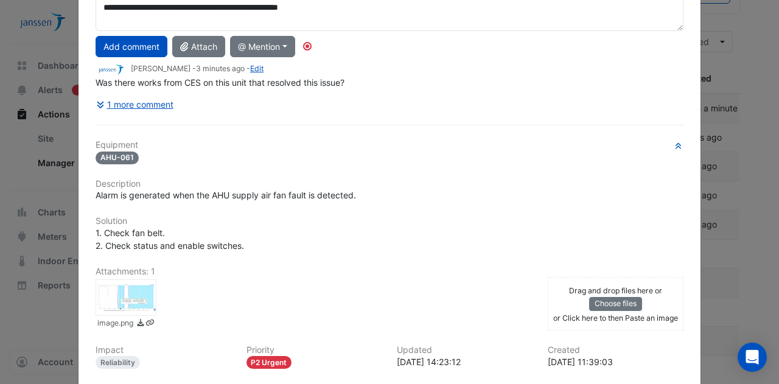
scroll to position [128, 0]
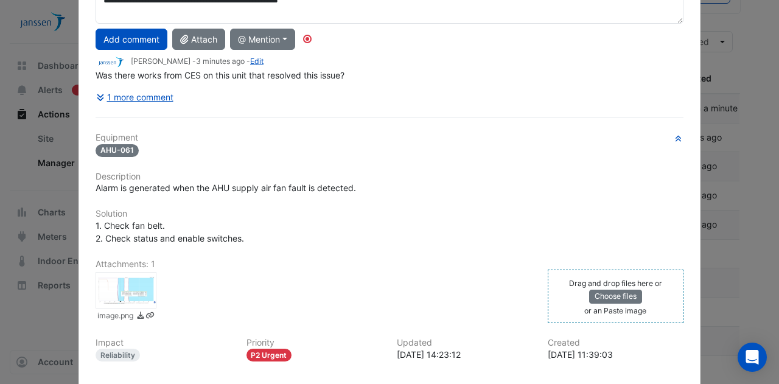
click at [558, 284] on div "Drag and drop files here or Choose files or an Paste image" at bounding box center [616, 296] width 130 height 40
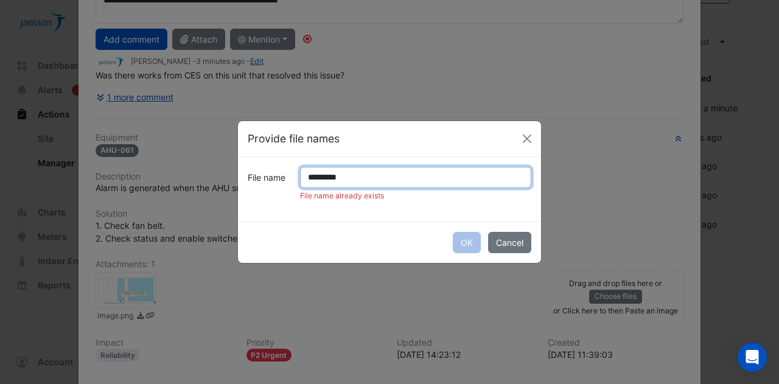
click at [306, 176] on input "*********" at bounding box center [415, 177] width 231 height 21
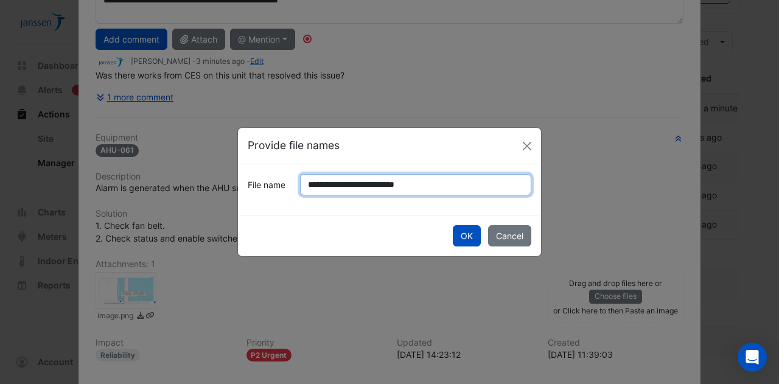
type input "**********"
click at [453, 225] on button "OK" at bounding box center [467, 235] width 28 height 21
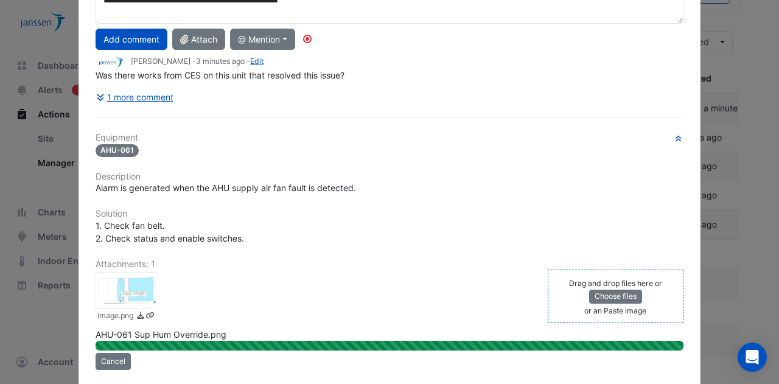
scroll to position [0, 0]
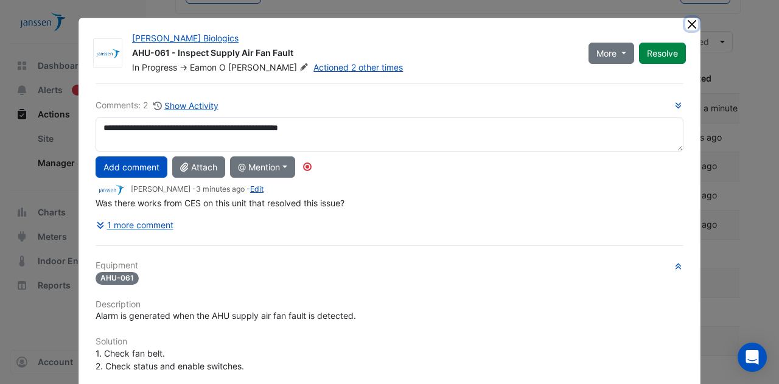
click at [686, 24] on button "Close" at bounding box center [692, 24] width 13 height 13
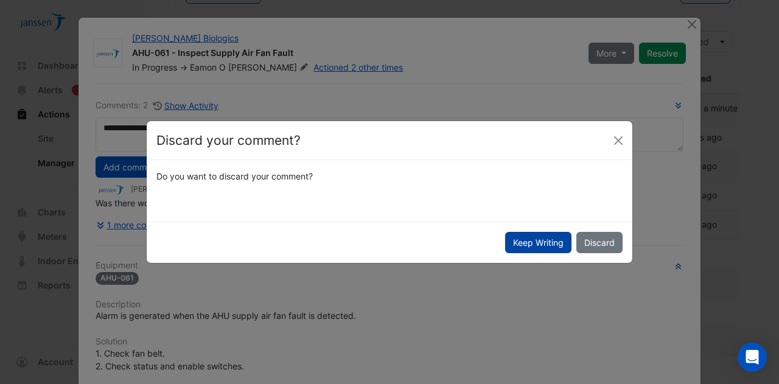
click at [555, 243] on button "Keep Writing" at bounding box center [538, 242] width 66 height 21
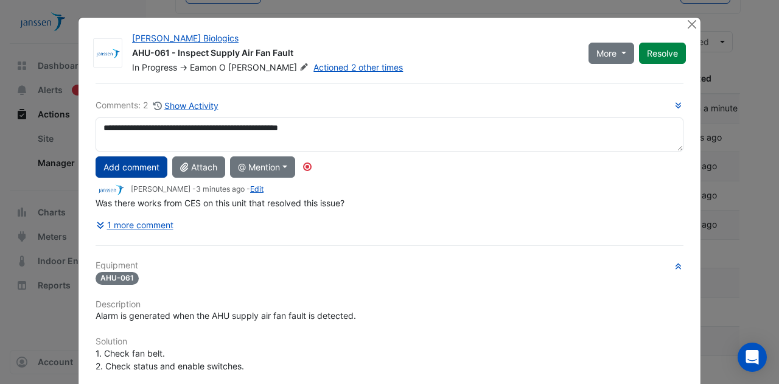
click at [126, 164] on button "Add comment" at bounding box center [132, 166] width 72 height 21
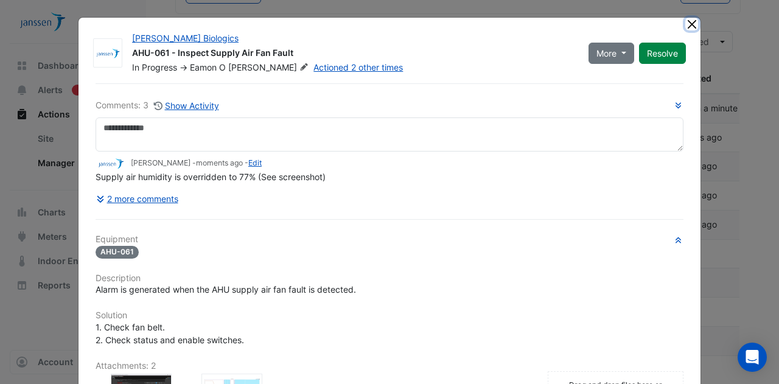
click at [686, 20] on button "Close" at bounding box center [692, 24] width 13 height 13
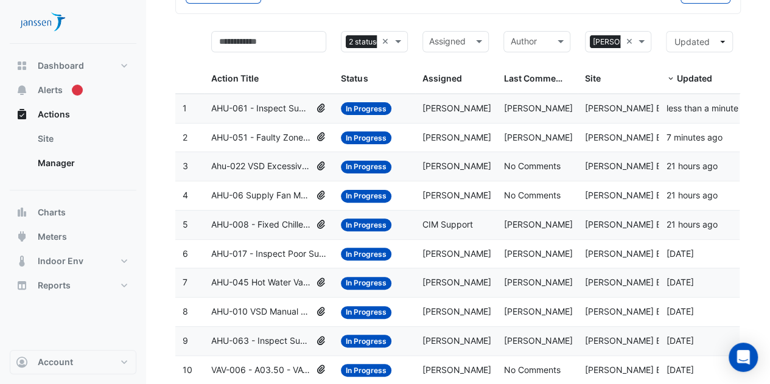
click at [272, 258] on span "AHU-017 - Inspect Poor Supply Air Pressure Control" at bounding box center [269, 254] width 116 height 14
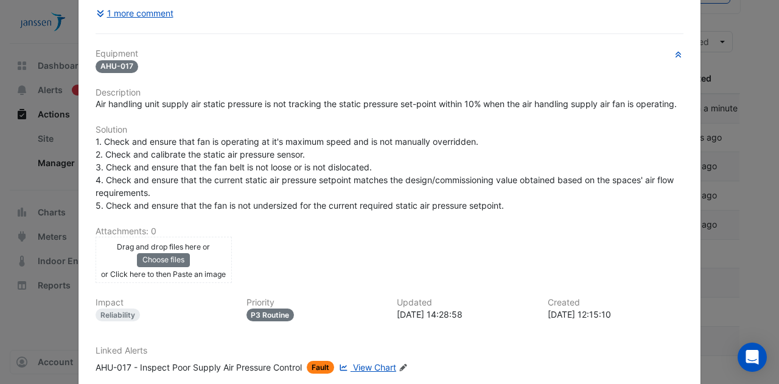
scroll to position [211, 0]
click at [362, 362] on link "View Chart" at bounding box center [367, 368] width 60 height 13
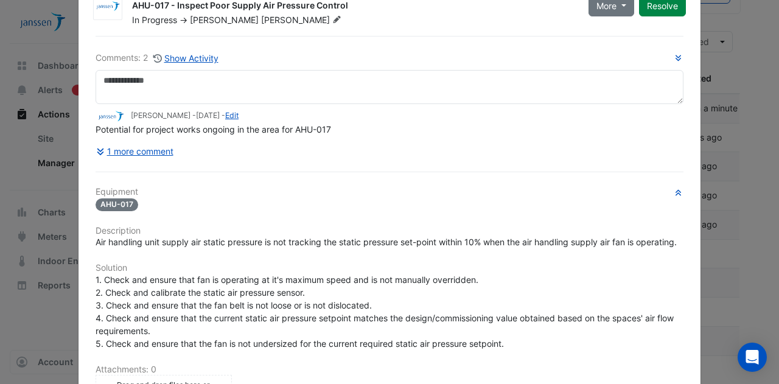
scroll to position [0, 0]
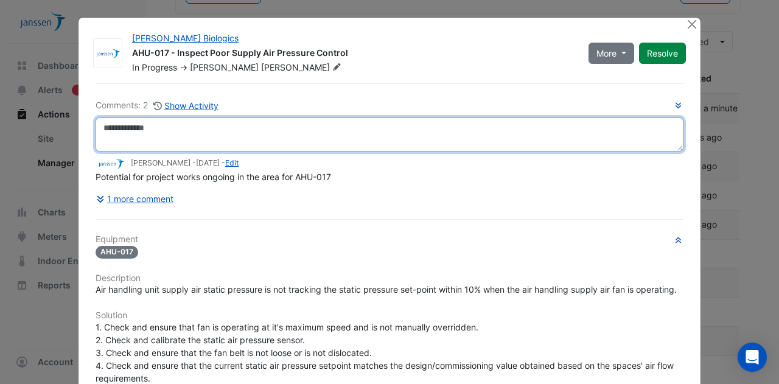
click at [236, 132] on textarea at bounding box center [390, 135] width 588 height 34
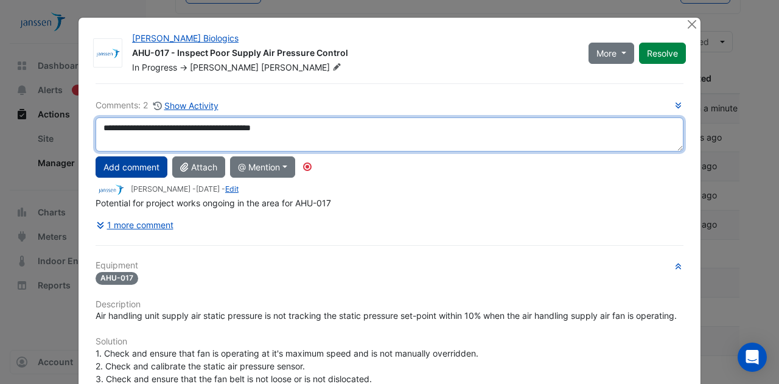
type textarea "**********"
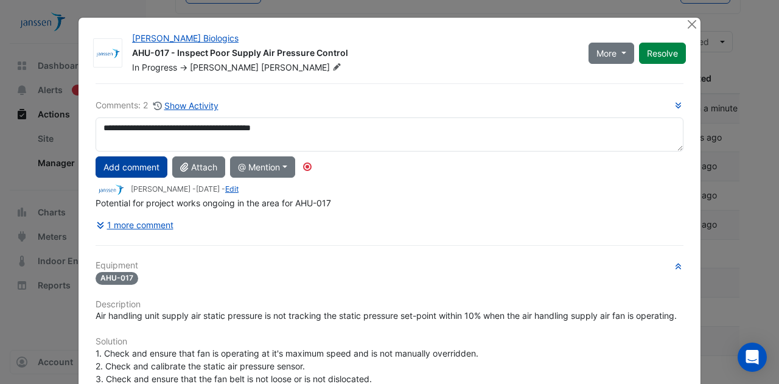
click at [135, 163] on button "Add comment" at bounding box center [132, 166] width 72 height 21
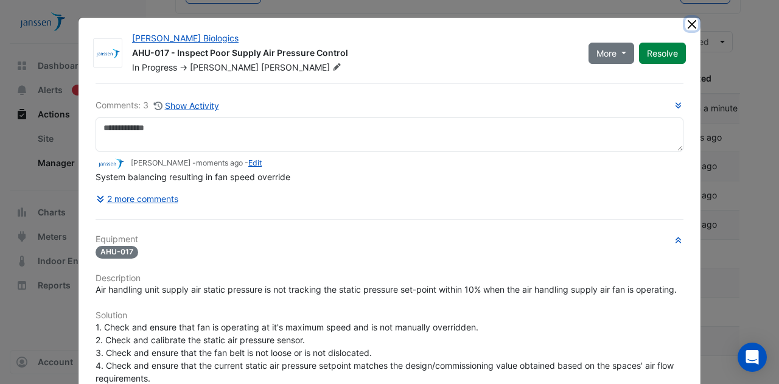
click at [686, 23] on button "Close" at bounding box center [692, 24] width 13 height 13
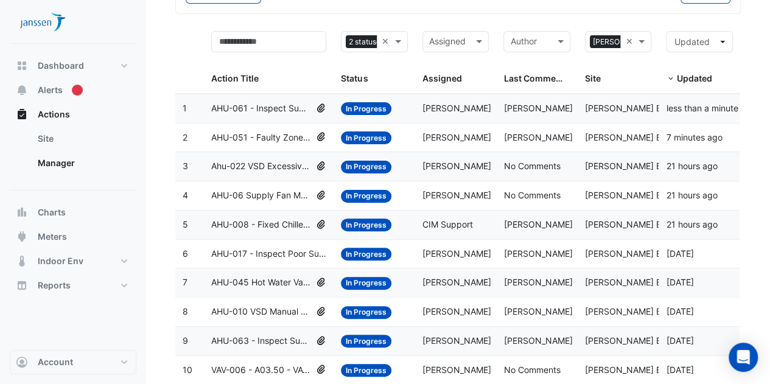
click at [281, 253] on span "AHU-017 - Inspect Poor Supply Air Pressure Control" at bounding box center [269, 254] width 116 height 14
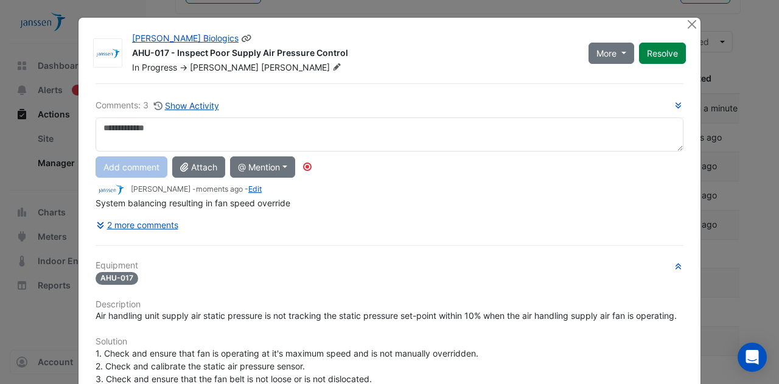
click at [261, 65] on span "Sutton" at bounding box center [302, 67] width 83 height 12
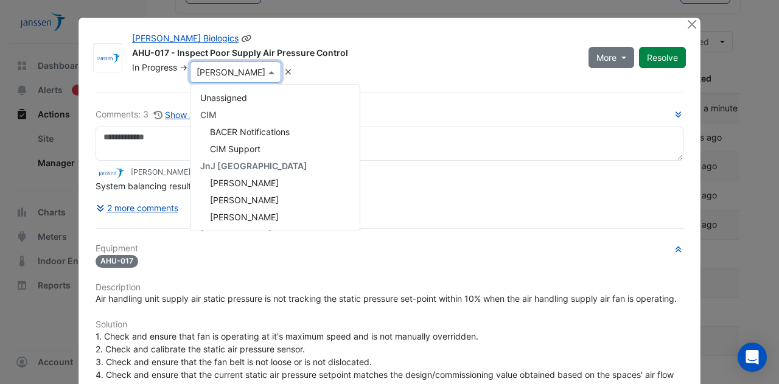
scroll to position [209, 0]
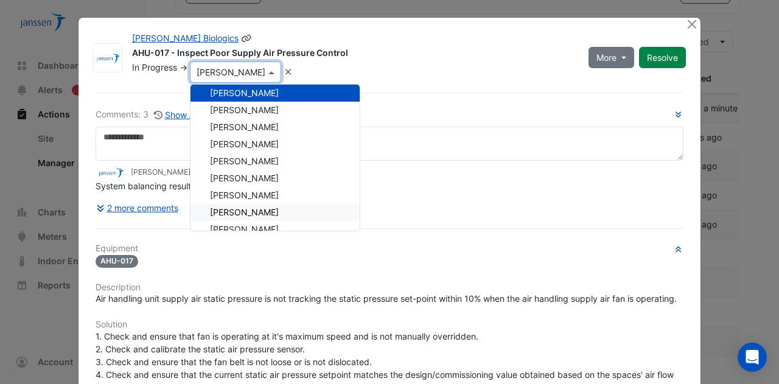
click at [239, 208] on span "Eamon O Donohoe" at bounding box center [244, 212] width 69 height 10
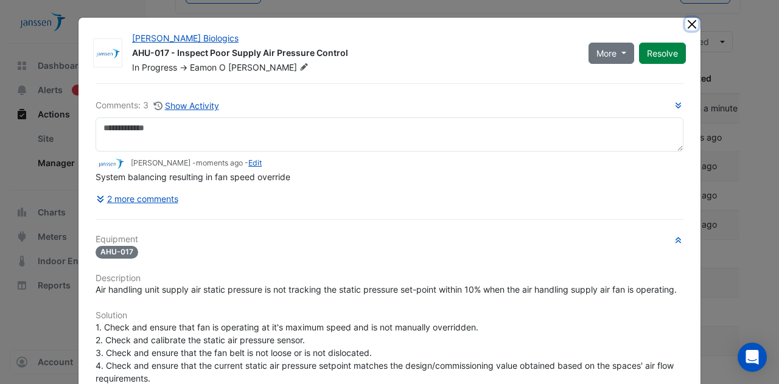
click at [686, 21] on button "Close" at bounding box center [692, 24] width 13 height 13
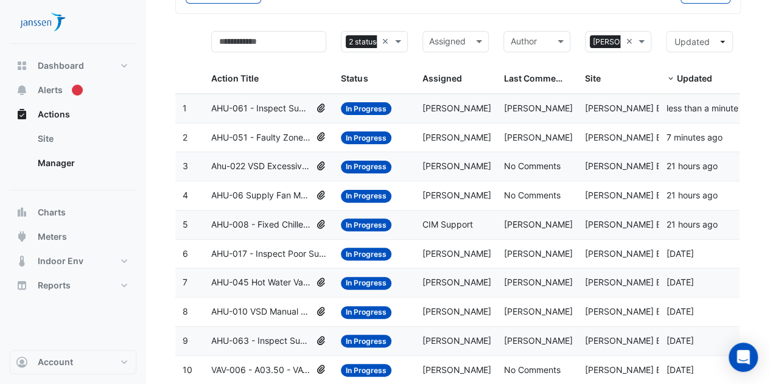
click at [269, 281] on span "AHU-045 Hot Water Valve Leak" at bounding box center [261, 283] width 100 height 14
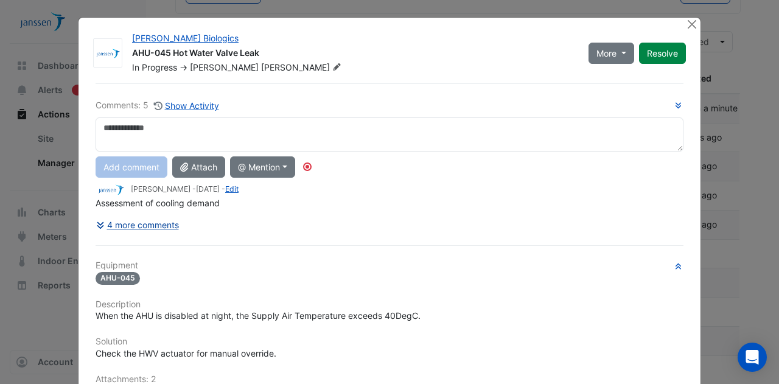
click at [141, 224] on div "Comments: 5 Show Activity Add comment Attach @ Mention CIM BACER Notifications …" at bounding box center [389, 334] width 603 height 502
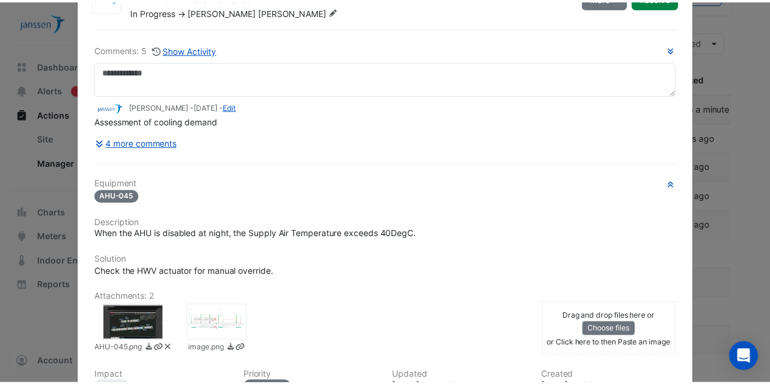
scroll to position [0, 0]
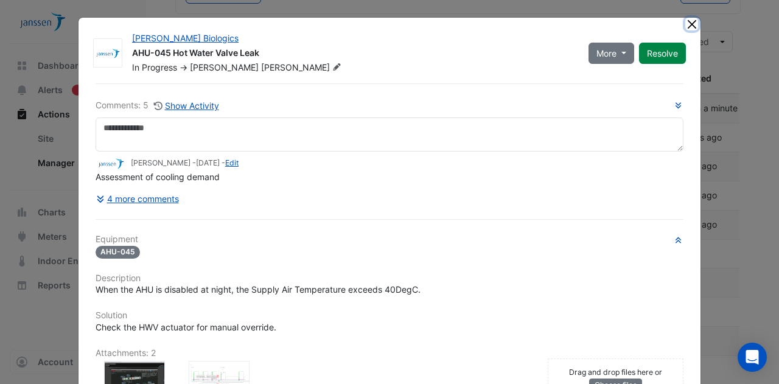
click at [688, 25] on button "Close" at bounding box center [692, 24] width 13 height 13
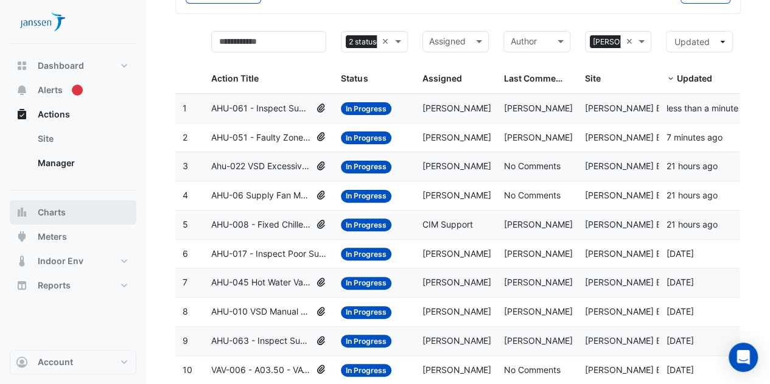
click at [65, 204] on button "Charts" at bounding box center [73, 212] width 127 height 24
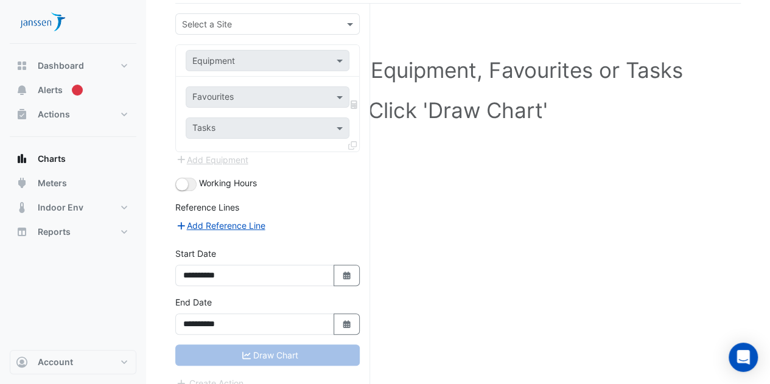
click at [280, 27] on input "text" at bounding box center [255, 24] width 147 height 13
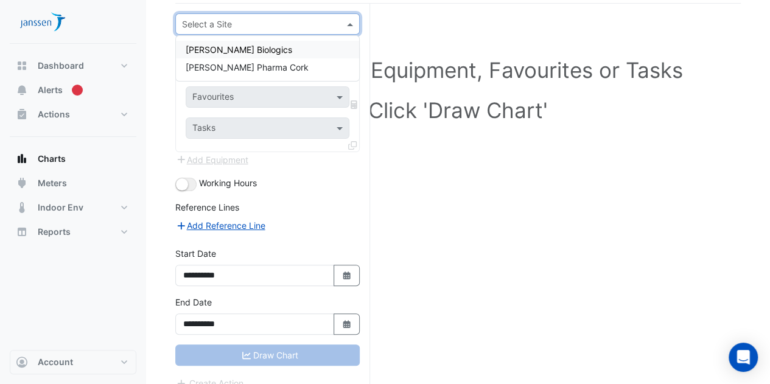
click at [275, 46] on div "[PERSON_NAME] Biologics" at bounding box center [267, 50] width 183 height 18
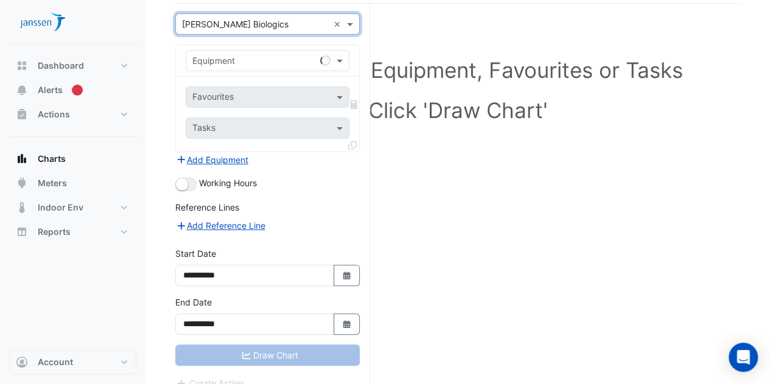
click at [286, 58] on input "text" at bounding box center [255, 61] width 126 height 13
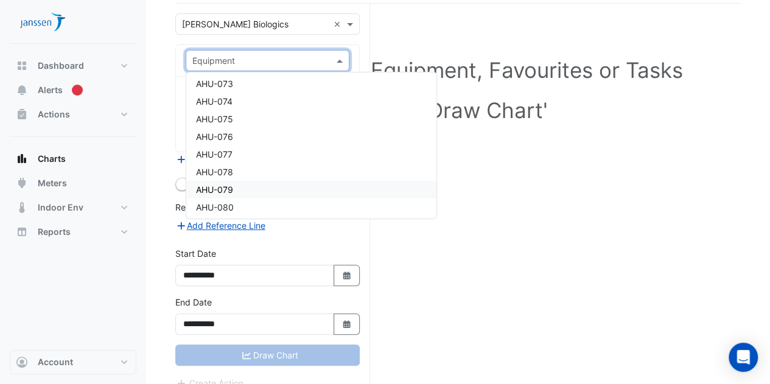
scroll to position [1555, 0]
click at [242, 99] on div "AHU-074" at bounding box center [311, 103] width 250 height 18
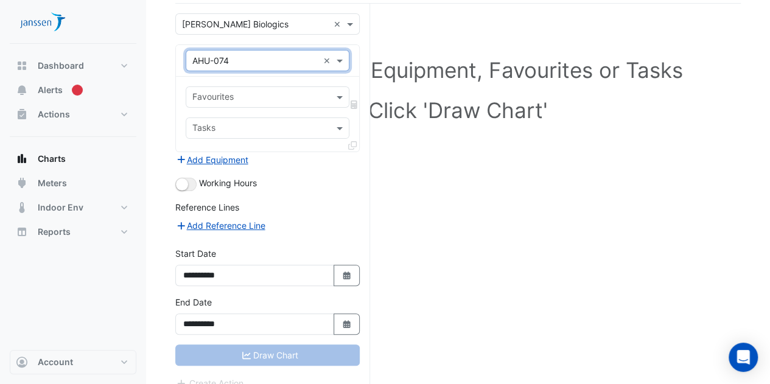
click at [279, 99] on input "text" at bounding box center [260, 98] width 136 height 13
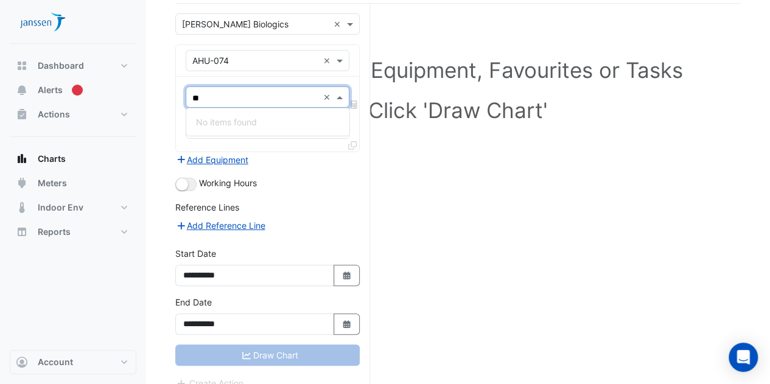
type input "*"
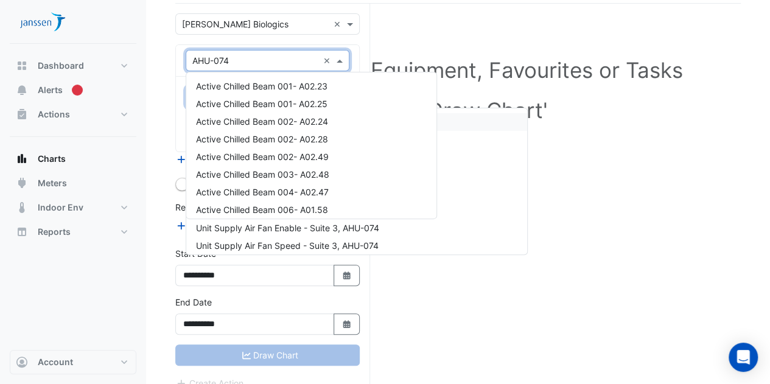
click at [301, 61] on input "text" at bounding box center [255, 61] width 126 height 13
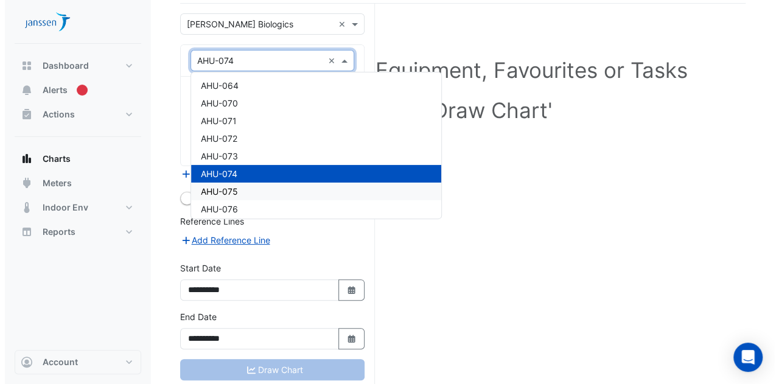
scroll to position [1480, 0]
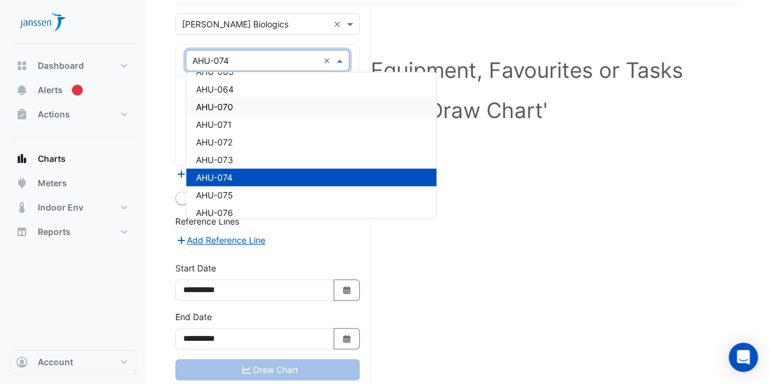
click at [262, 105] on div "AHU-070" at bounding box center [311, 107] width 250 height 18
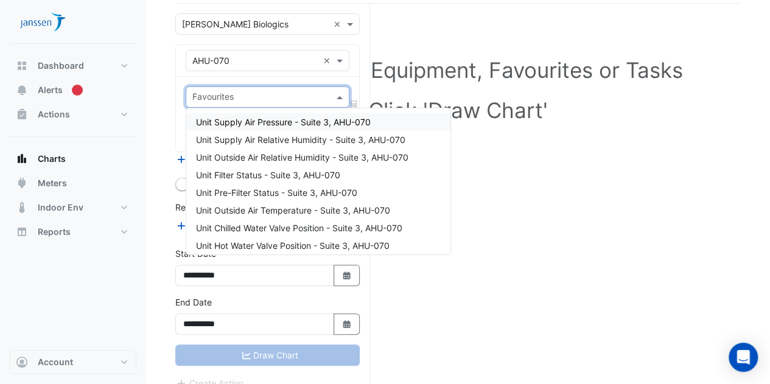
click at [296, 96] on input "text" at bounding box center [260, 98] width 136 height 13
click at [287, 102] on input "text" at bounding box center [260, 98] width 136 height 13
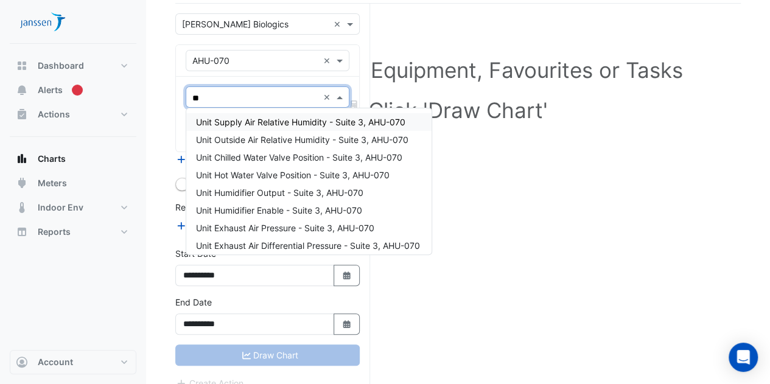
type input "***"
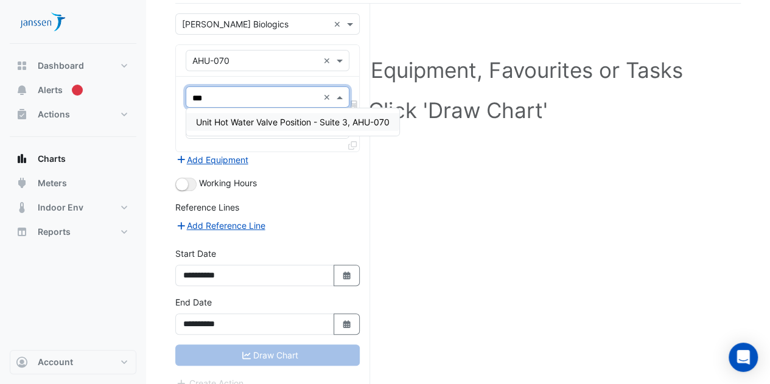
click at [283, 128] on div "Unit Hot Water Valve Position - Suite 3, AHU-070" at bounding box center [292, 122] width 213 height 18
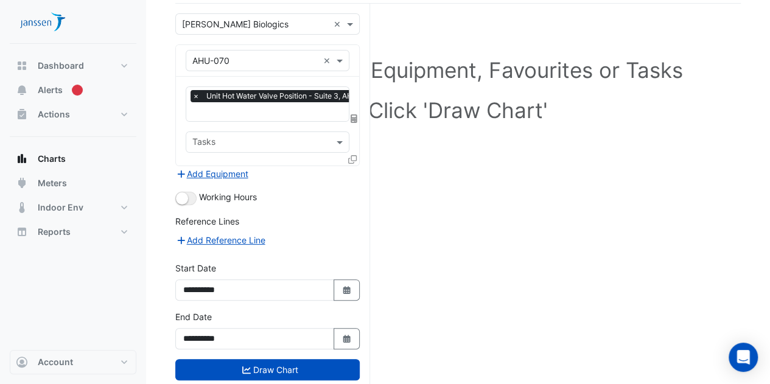
click at [350, 157] on icon at bounding box center [352, 159] width 9 height 9
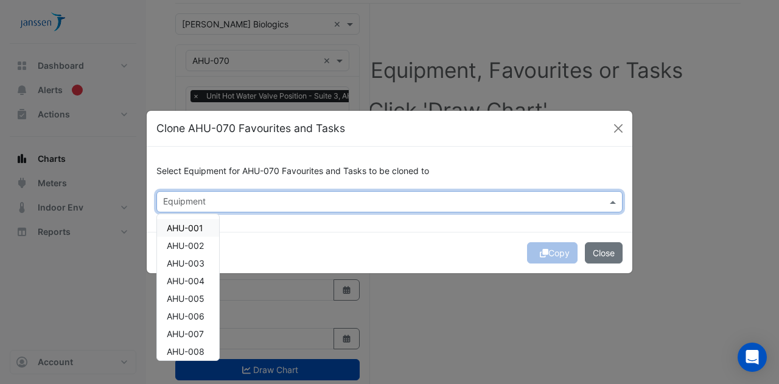
click at [317, 200] on input "text" at bounding box center [382, 203] width 439 height 13
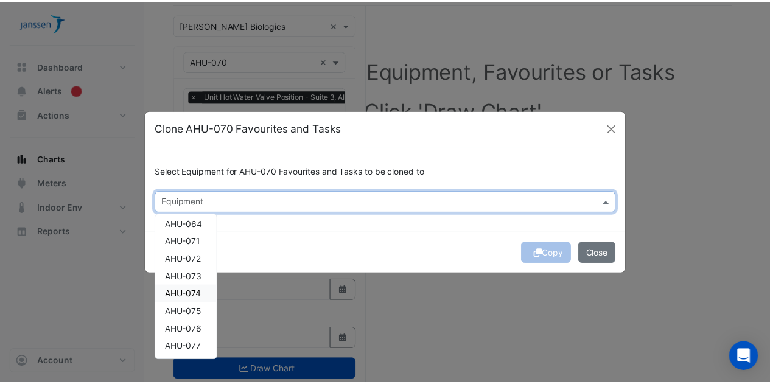
scroll to position [958, 0]
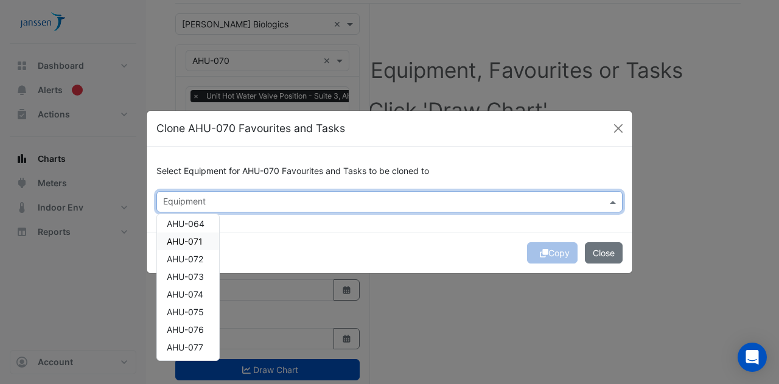
click at [194, 241] on span "AHU-071" at bounding box center [185, 241] width 36 height 10
click at [188, 259] on span "AHU-072" at bounding box center [185, 259] width 37 height 10
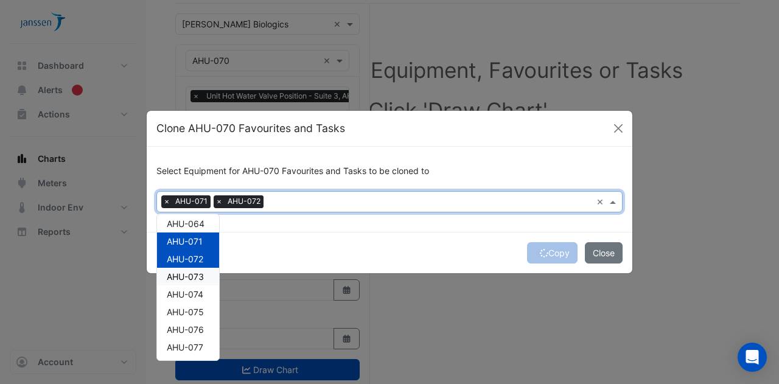
click at [183, 278] on span "AHU-073" at bounding box center [185, 277] width 37 height 10
click at [555, 250] on div "Copy Close" at bounding box center [390, 252] width 486 height 41
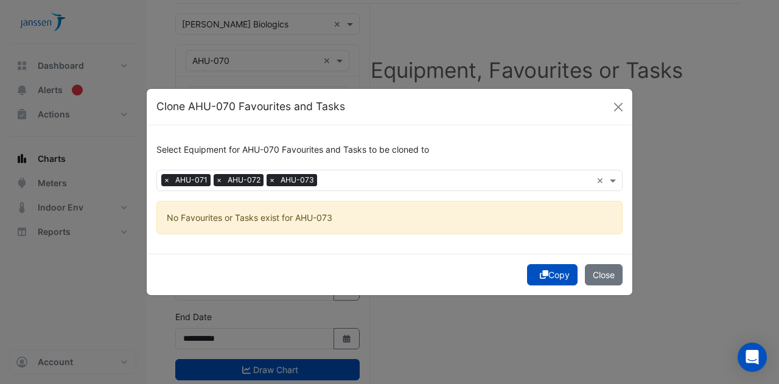
click at [270, 180] on span "×" at bounding box center [272, 180] width 11 height 12
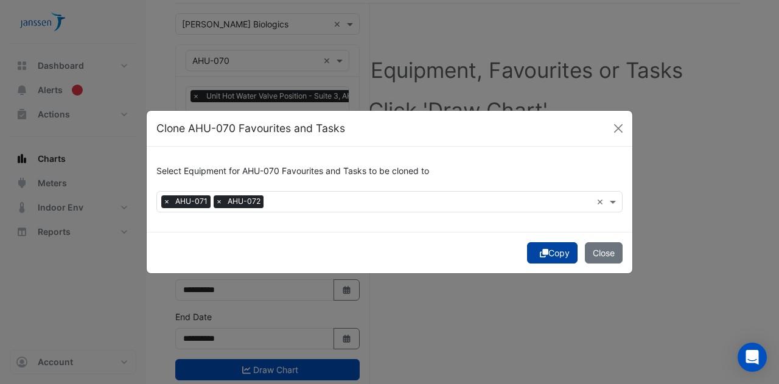
click at [540, 258] on button "Copy" at bounding box center [552, 252] width 51 height 21
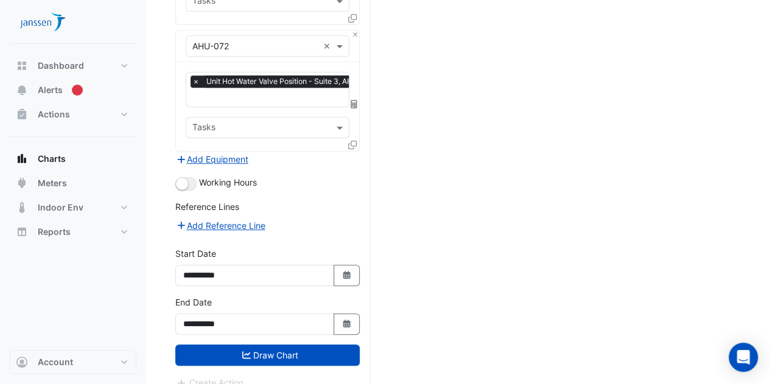
scroll to position [359, 0]
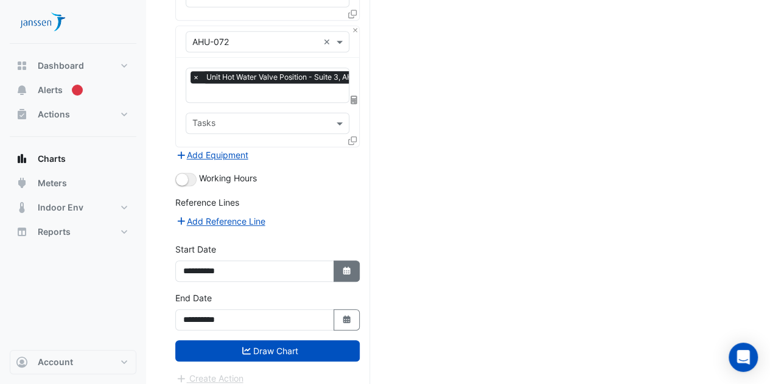
click at [343, 267] on button "Select Date" at bounding box center [347, 271] width 27 height 21
select select "*"
select select "****"
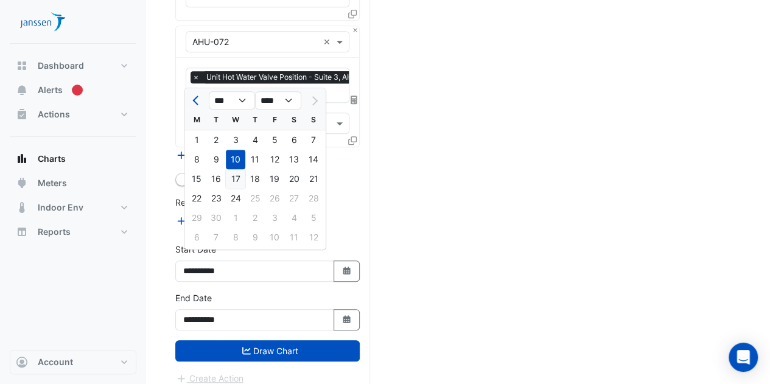
click at [235, 177] on div "17" at bounding box center [235, 178] width 19 height 19
type input "**********"
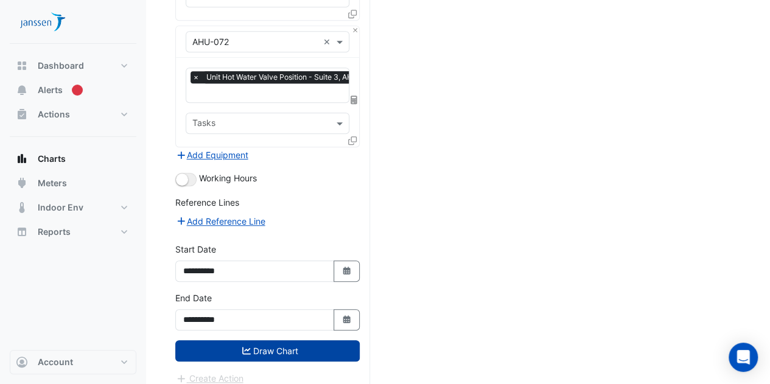
click at [262, 340] on button "Draw Chart" at bounding box center [267, 350] width 184 height 21
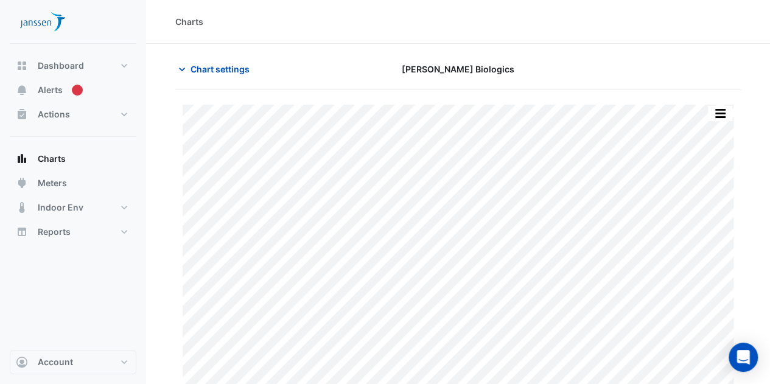
scroll to position [37, 0]
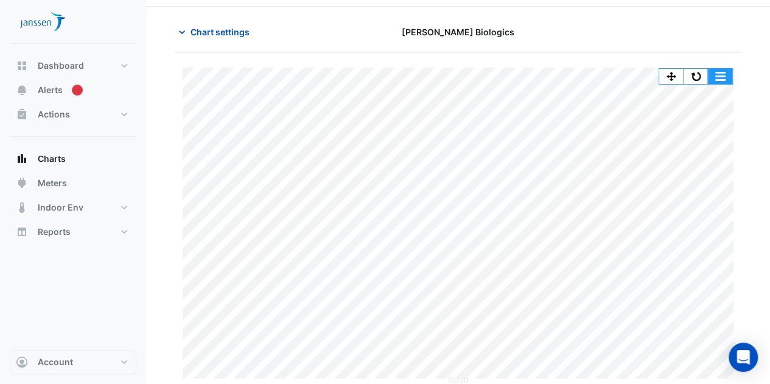
click at [718, 71] on button "button" at bounding box center [720, 76] width 24 height 15
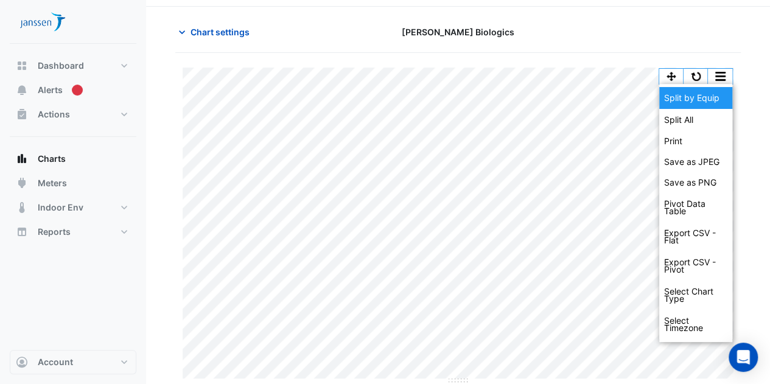
click at [709, 99] on div "Split by Equip" at bounding box center [695, 98] width 73 height 22
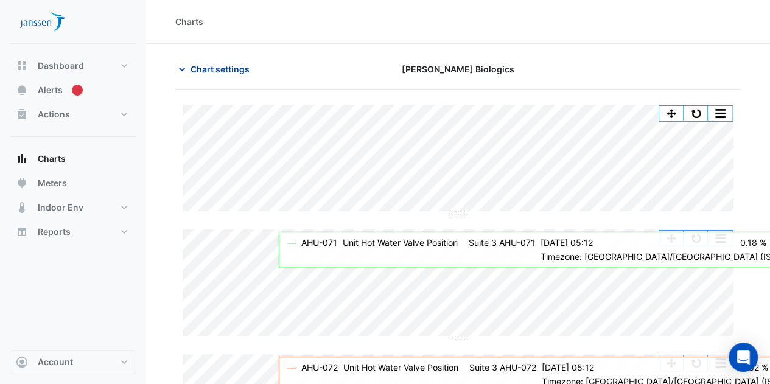
click at [207, 68] on span "Chart settings" at bounding box center [220, 69] width 59 height 13
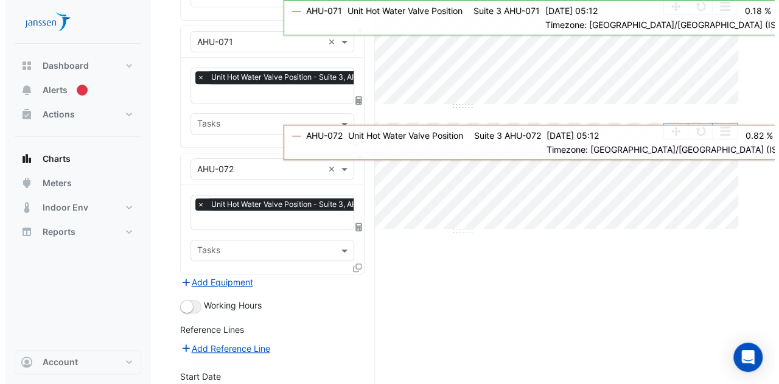
scroll to position [233, 0]
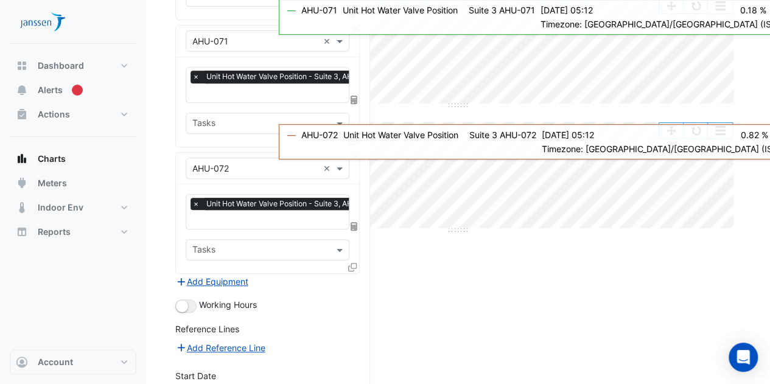
click at [354, 263] on icon at bounding box center [352, 267] width 9 height 9
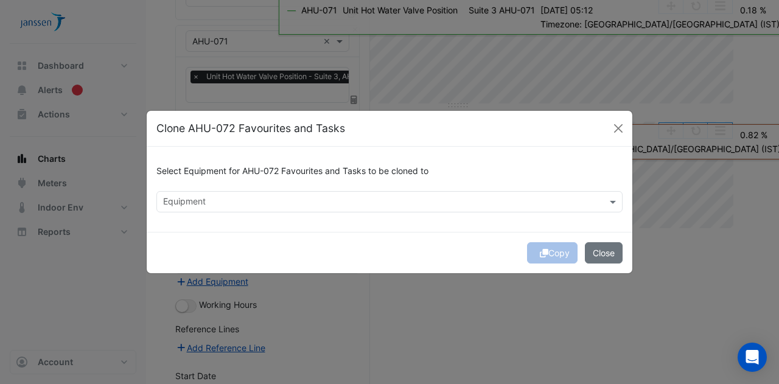
click at [289, 202] on input "text" at bounding box center [382, 203] width 439 height 13
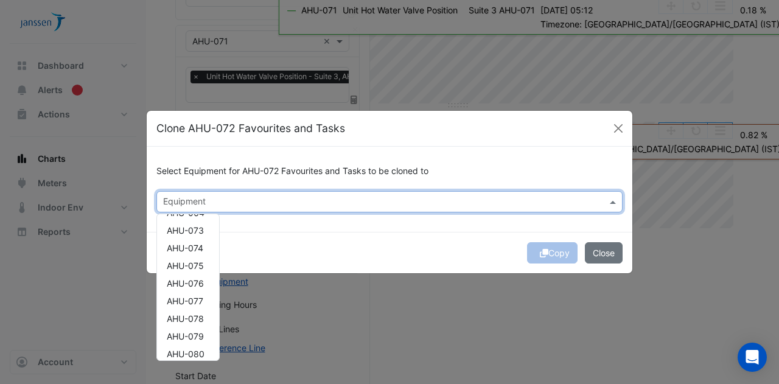
scroll to position [968, 0]
click at [191, 267] on span "AHU-075" at bounding box center [185, 266] width 37 height 10
click at [191, 278] on div "AHU-076" at bounding box center [188, 284] width 62 height 18
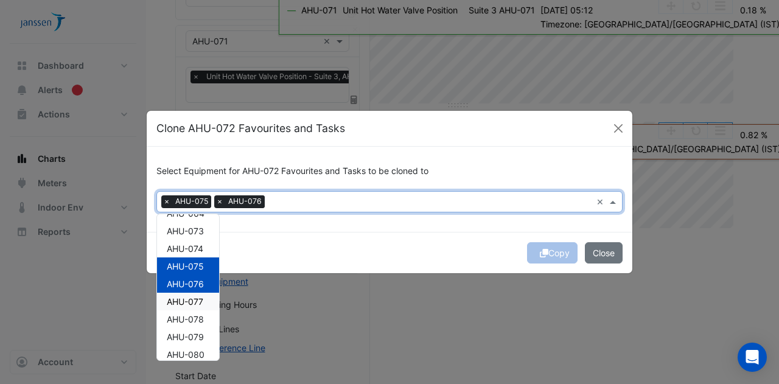
click at [191, 301] on span "AHU-077" at bounding box center [185, 302] width 37 height 10
click at [191, 315] on span "AHU-078" at bounding box center [185, 319] width 37 height 10
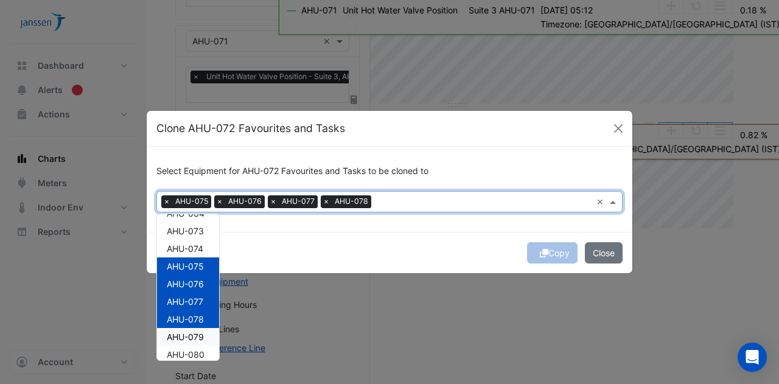
click at [189, 340] on span "AHU-079" at bounding box center [185, 337] width 37 height 10
click at [189, 347] on div "AHU-080" at bounding box center [188, 355] width 62 height 18
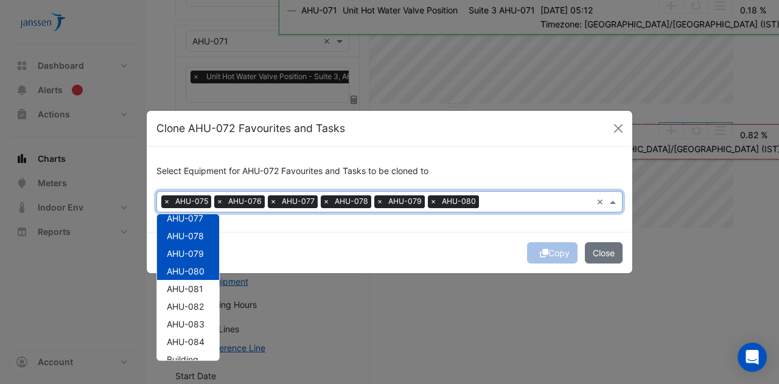
scroll to position [1055, 0]
click at [195, 287] on span "AHU-081" at bounding box center [185, 285] width 37 height 10
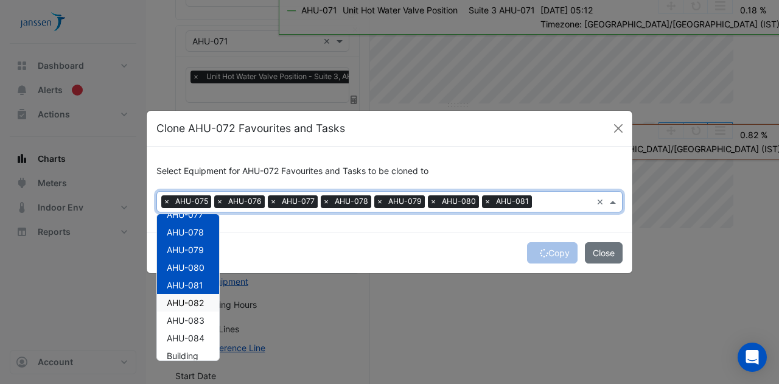
click at [195, 298] on span "AHU-082" at bounding box center [185, 303] width 37 height 10
click at [194, 318] on span "AHU-083" at bounding box center [186, 320] width 38 height 10
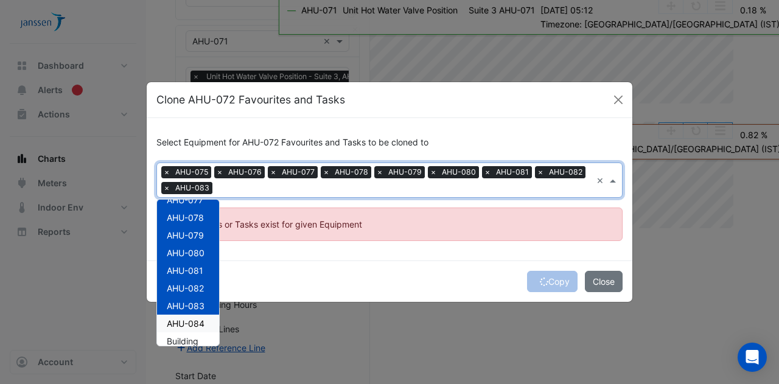
click at [192, 322] on span "AHU-084" at bounding box center [186, 323] width 38 height 10
click at [320, 271] on div "Copy Close" at bounding box center [390, 281] width 486 height 41
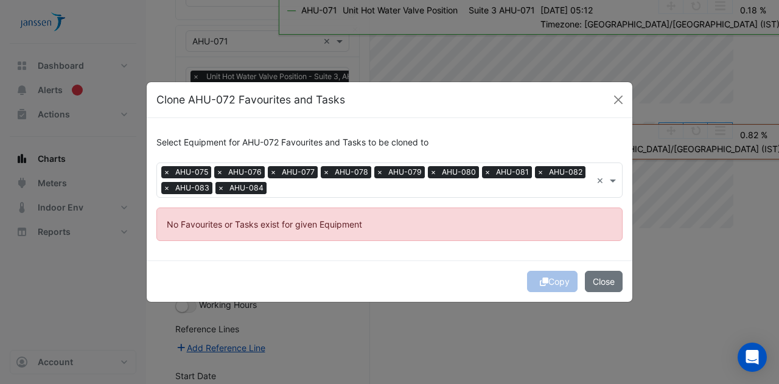
click at [222, 188] on span "×" at bounding box center [221, 188] width 11 height 12
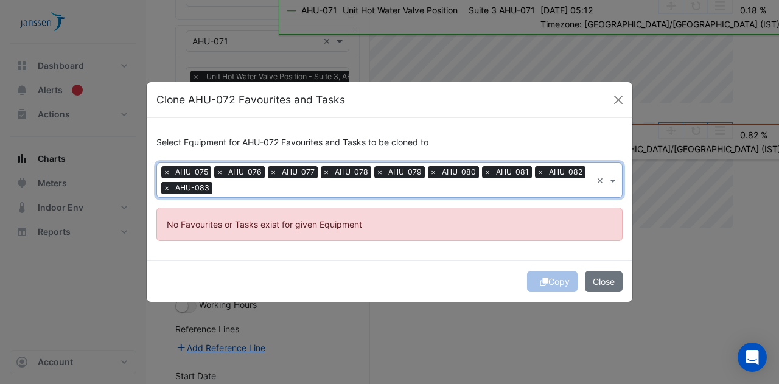
click at [167, 188] on span "×" at bounding box center [166, 188] width 11 height 12
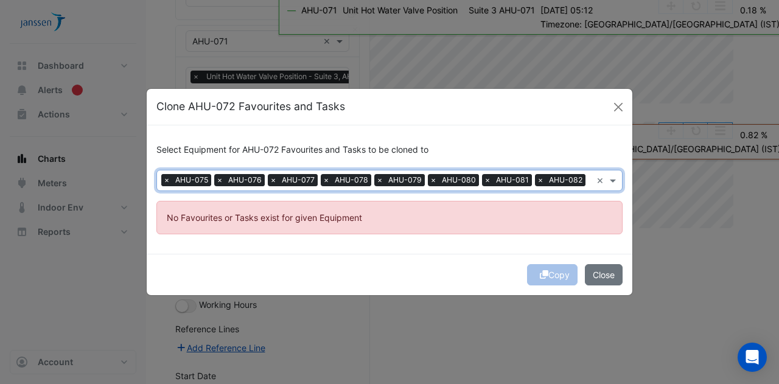
click at [166, 181] on span "×" at bounding box center [166, 180] width 11 height 12
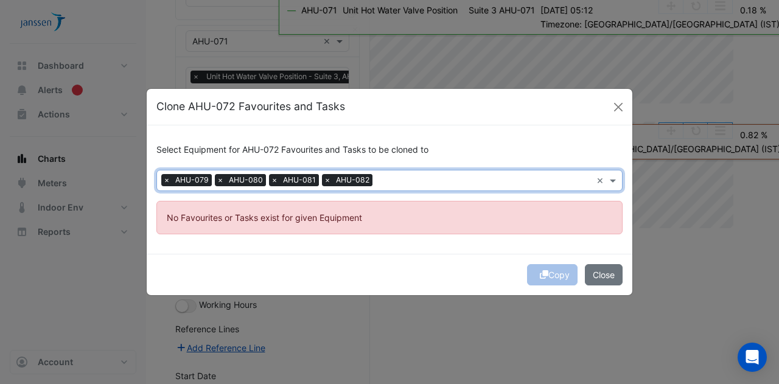
click at [166, 181] on span "×" at bounding box center [166, 180] width 11 height 12
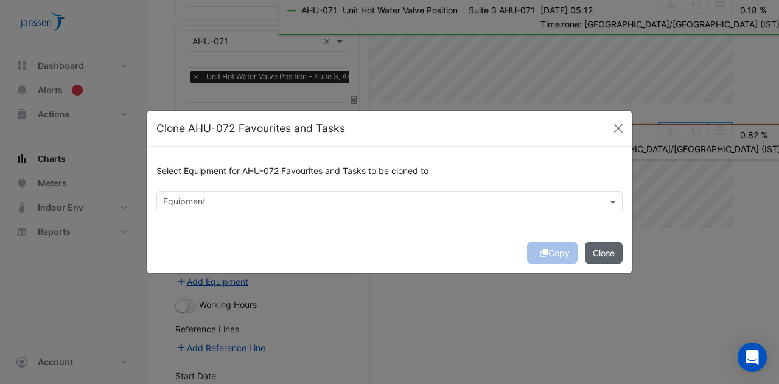
click at [596, 273] on ngb-modal-window "Clone AHU-072 Favourites and Tasks Select Equipment for AHU-072 Favourites and …" at bounding box center [389, 192] width 779 height 384
click at [513, 203] on input "text" at bounding box center [382, 203] width 439 height 13
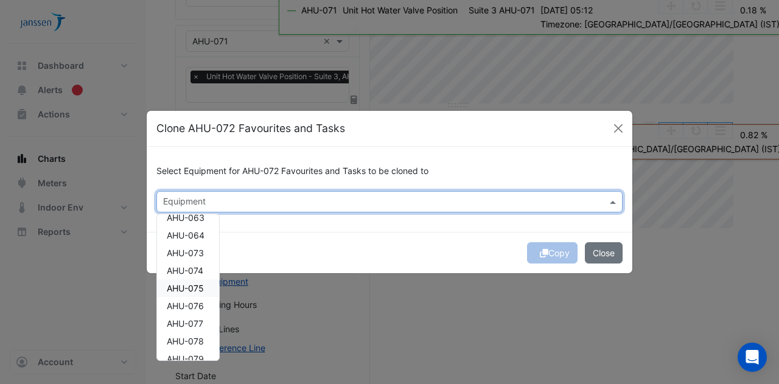
scroll to position [947, 0]
click at [195, 253] on span "AHU-073" at bounding box center [185, 252] width 37 height 10
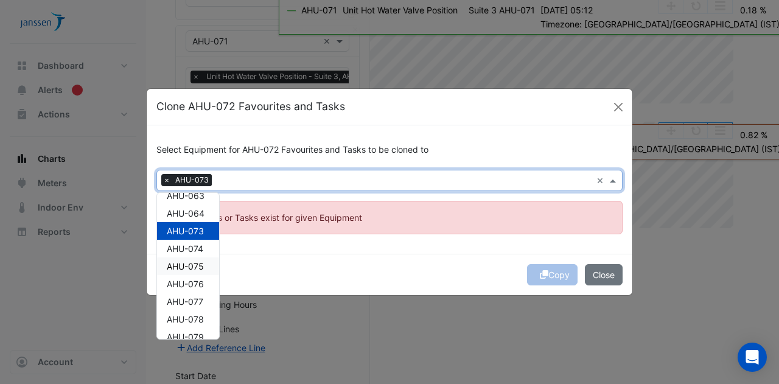
click at [191, 272] on div "AHU-075" at bounding box center [188, 267] width 62 height 18
click at [162, 180] on span "×" at bounding box center [166, 180] width 11 height 12
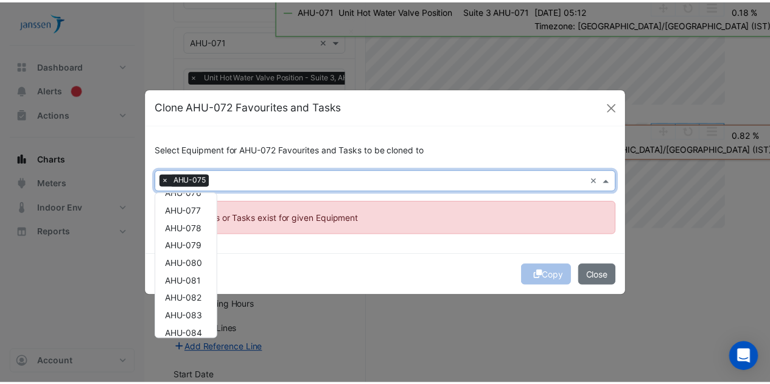
scroll to position [1064, 0]
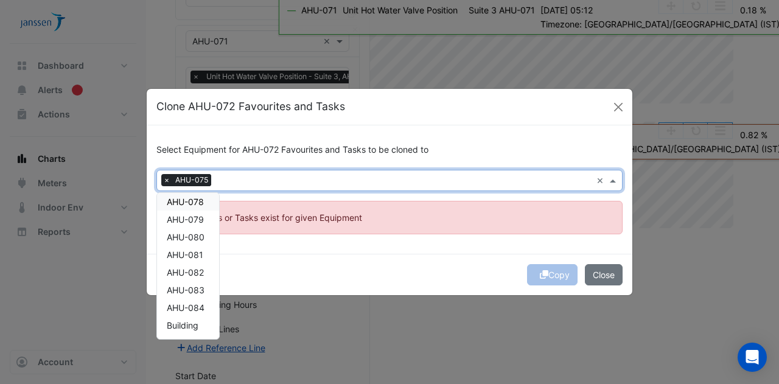
click at [415, 270] on div "Copy Close" at bounding box center [390, 274] width 486 height 41
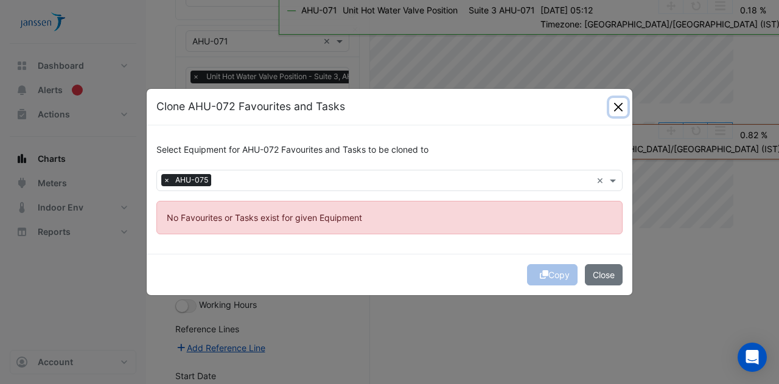
click at [621, 108] on button "Close" at bounding box center [619, 107] width 18 height 18
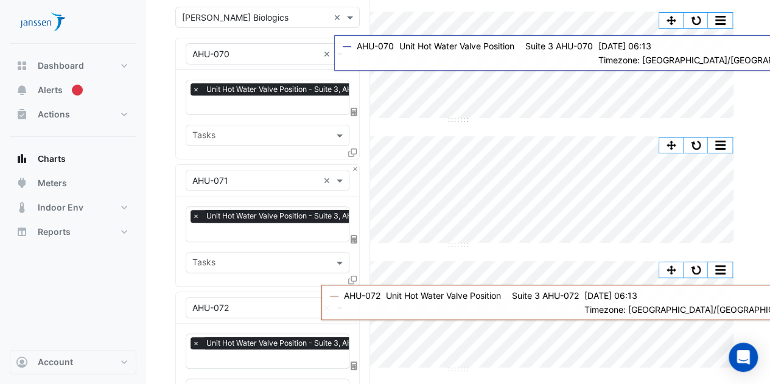
scroll to position [0, 0]
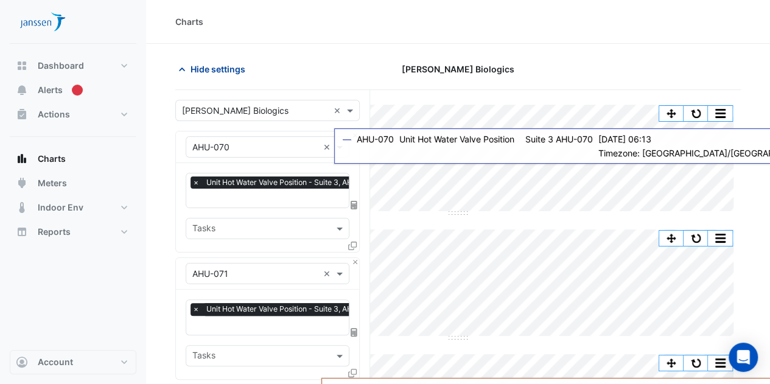
click at [235, 64] on span "Hide settings" at bounding box center [218, 69] width 55 height 13
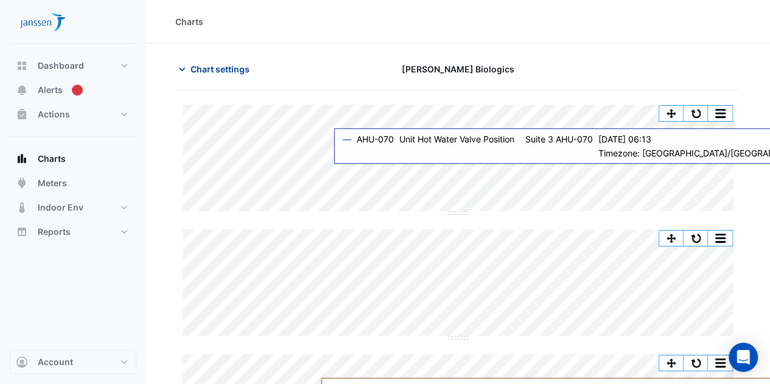
click at [197, 76] on button "Chart settings" at bounding box center [216, 68] width 82 height 21
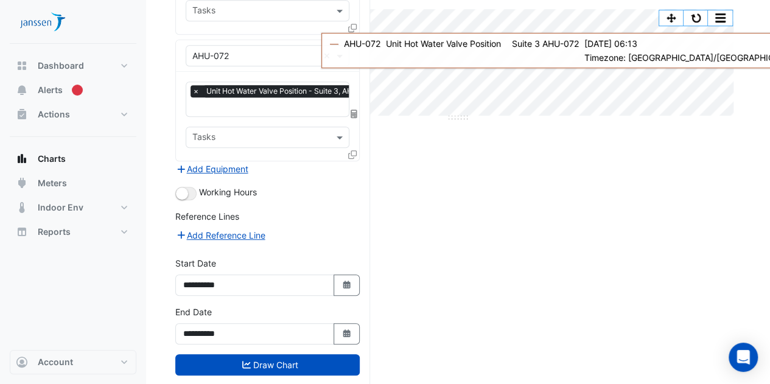
scroll to position [359, 0]
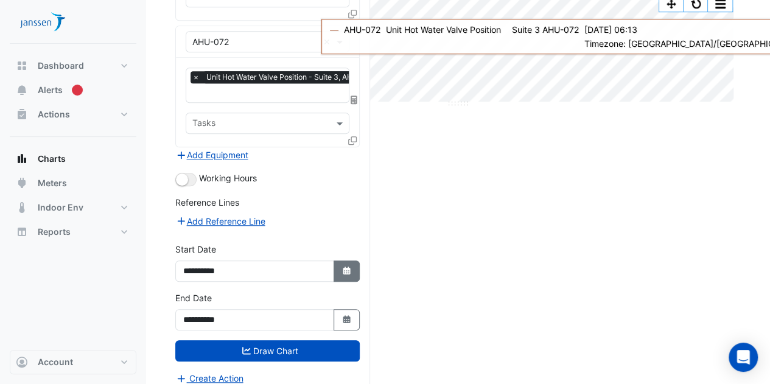
click at [350, 267] on icon "button" at bounding box center [346, 271] width 7 height 8
select select "*"
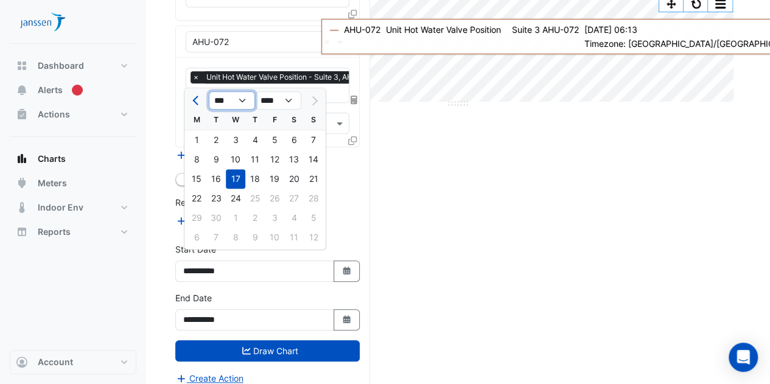
click at [239, 102] on select "*** *** *** *** *** *** *** *** ***" at bounding box center [232, 100] width 46 height 18
click at [304, 107] on div at bounding box center [313, 100] width 24 height 19
click at [298, 104] on select "**** **** **** **** **** **** **** **** **** **** ****" at bounding box center [278, 100] width 46 height 18
select select "****"
click at [255, 92] on select "**** **** **** **** **** **** **** **** **** **** ****" at bounding box center [278, 100] width 46 height 18
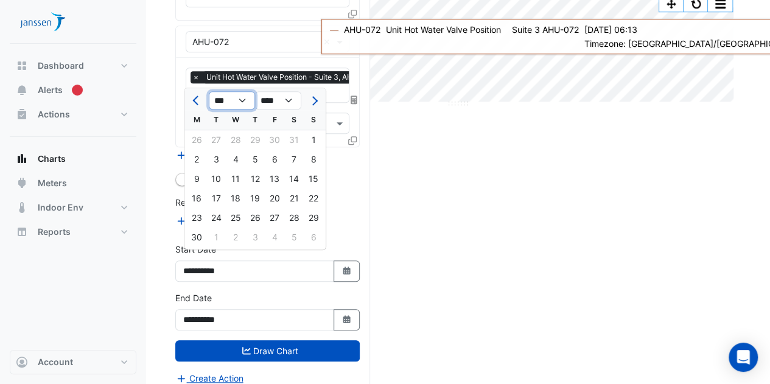
click at [240, 97] on select "*** *** *** *** *** *** *** *** *** *** *** ***" at bounding box center [232, 100] width 46 height 18
select select "**"
click at [209, 92] on select "*** *** *** *** *** *** *** *** *** *** *** ***" at bounding box center [232, 100] width 46 height 18
click at [314, 141] on div "1" at bounding box center [313, 139] width 19 height 19
type input "**********"
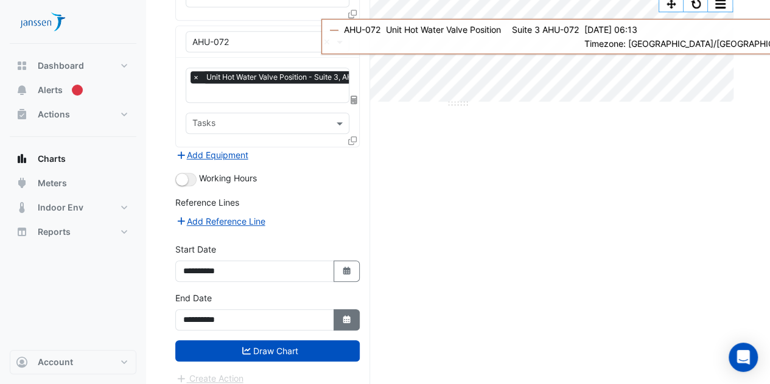
click at [337, 309] on button "Select Date" at bounding box center [347, 319] width 27 height 21
select select "*"
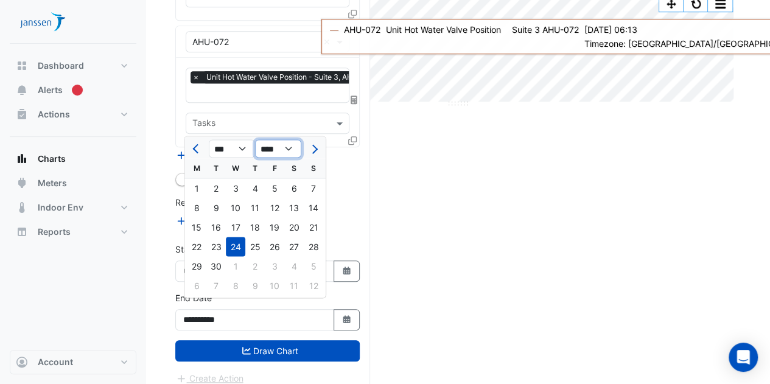
click at [274, 149] on select "**** **** **** **** **** **** **** **** **** **** **** ****" at bounding box center [278, 149] width 46 height 18
select select "****"
click at [255, 140] on select "**** **** **** **** **** **** **** **** **** **** **** ****" at bounding box center [278, 149] width 46 height 18
select select "**"
click at [219, 280] on div "31" at bounding box center [215, 285] width 19 height 19
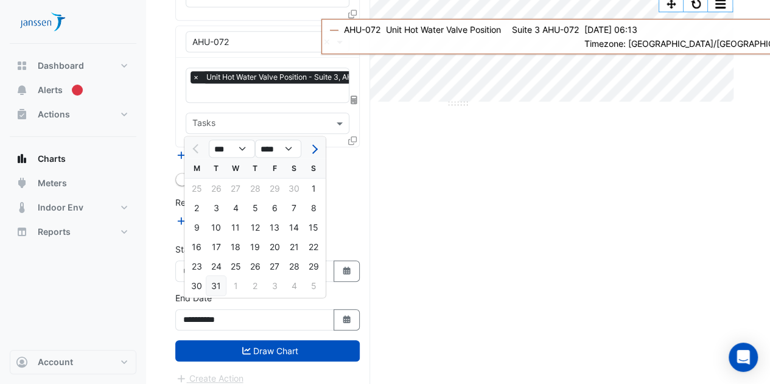
type input "**********"
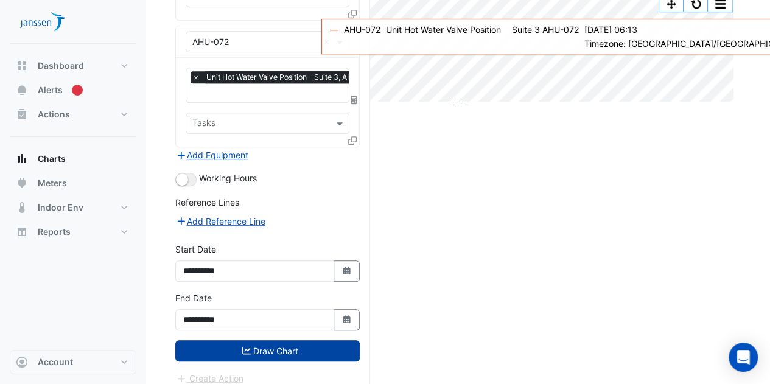
click at [280, 340] on button "Draw Chart" at bounding box center [267, 350] width 184 height 21
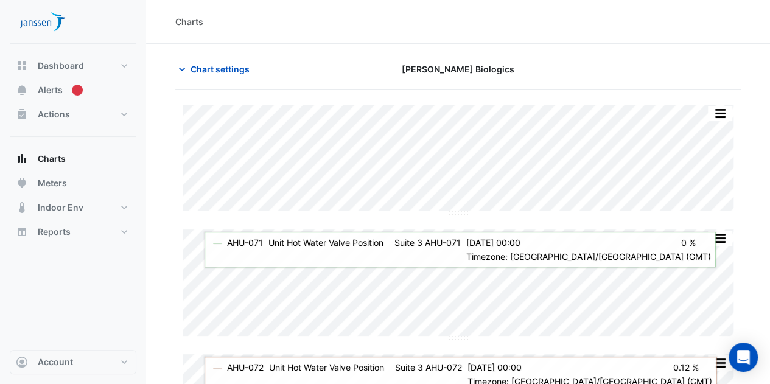
scroll to position [82, 0]
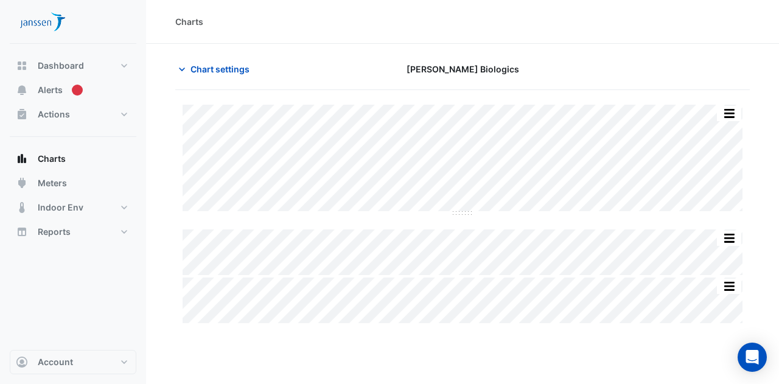
type input "**********"
click at [216, 74] on span "Chart settings" at bounding box center [220, 69] width 59 height 13
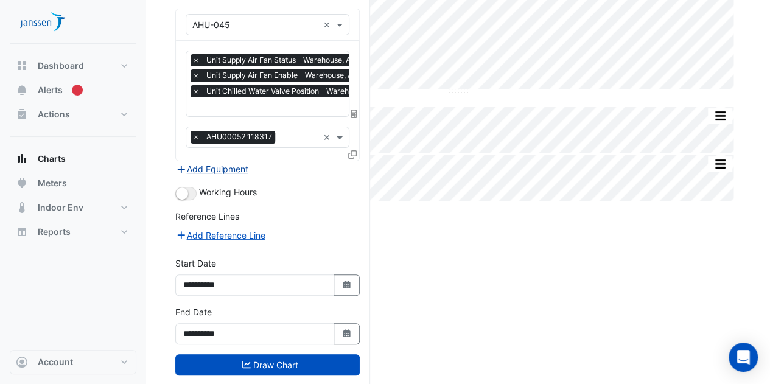
scroll to position [126, 0]
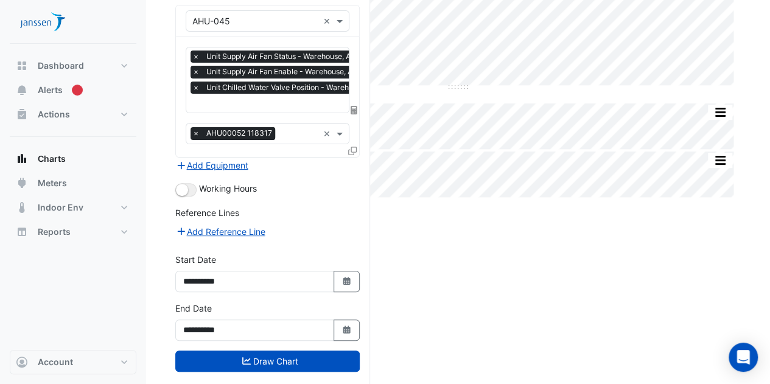
click at [447, 289] on div "Split All Split None Print Save as JPEG Save as PNG Pivot Data Table Export CSV…" at bounding box center [458, 184] width 566 height 441
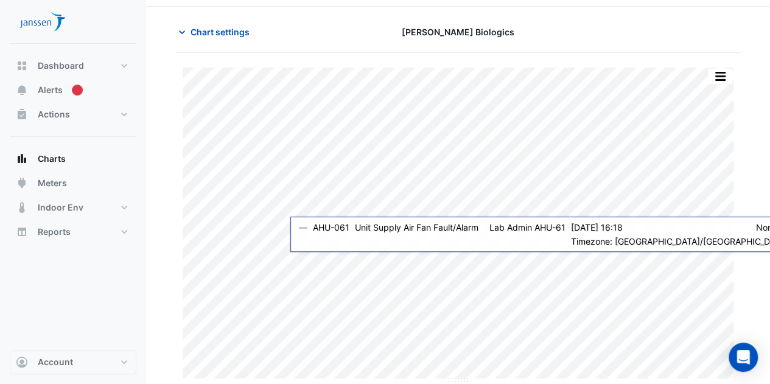
scroll to position [37, 0]
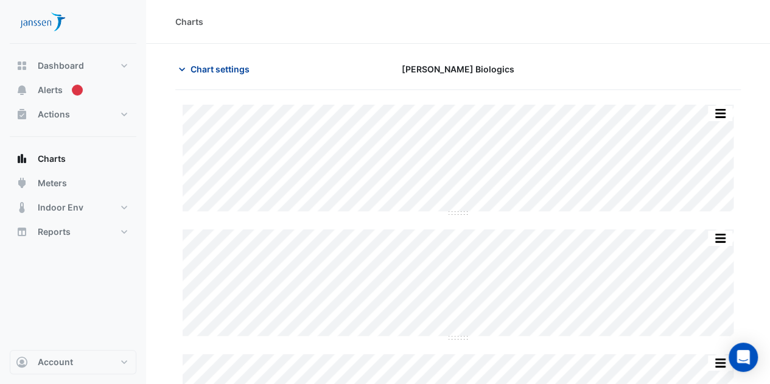
click at [220, 69] on span "Chart settings" at bounding box center [220, 69] width 59 height 13
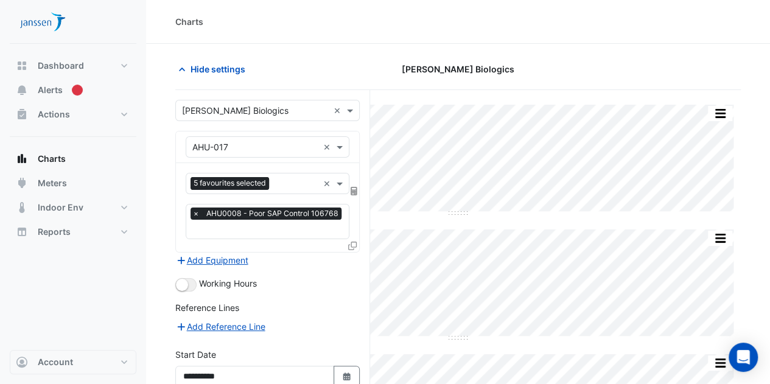
scroll to position [110, 0]
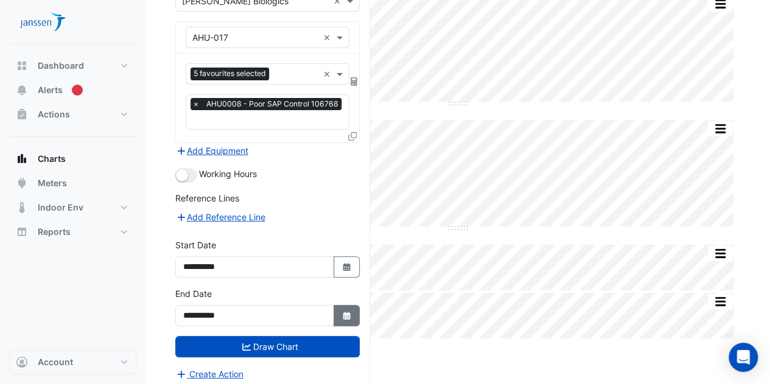
click at [348, 312] on icon "Select Date" at bounding box center [347, 316] width 11 height 9
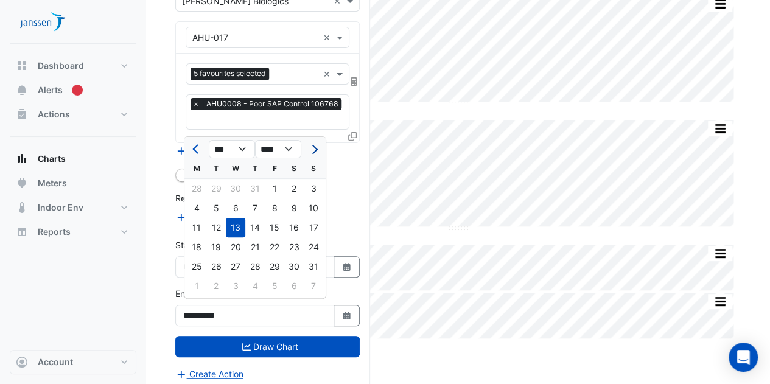
click at [314, 156] on button "Next month" at bounding box center [313, 148] width 15 height 19
select select "*"
click at [258, 247] on div "25" at bounding box center [254, 246] width 19 height 19
type input "**********"
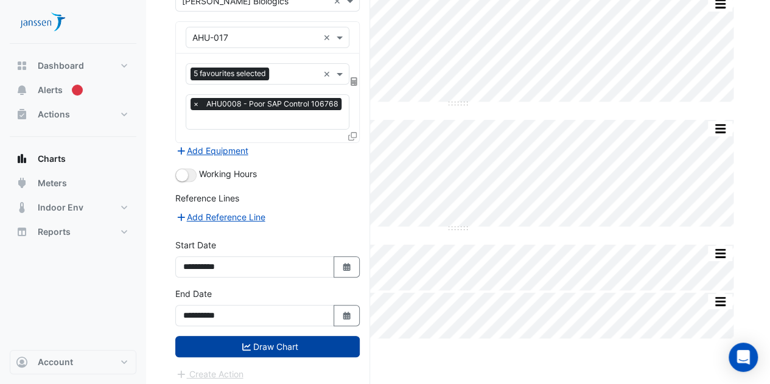
click at [293, 336] on button "Draw Chart" at bounding box center [267, 346] width 184 height 21
